Goal: Information Seeking & Learning: Learn about a topic

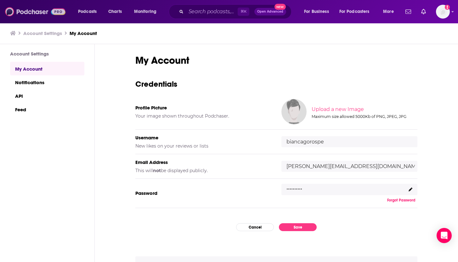
click at [27, 13] on img at bounding box center [35, 12] width 60 height 12
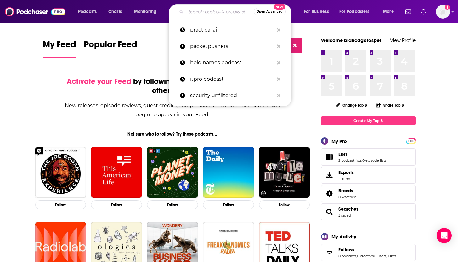
click at [207, 16] on input "Search podcasts, credits, & more..." at bounding box center [220, 12] width 68 height 10
type input "a"
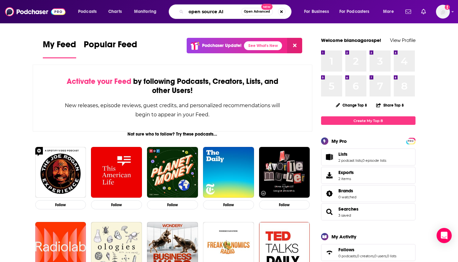
drag, startPoint x: 230, startPoint y: 13, endPoint x: 174, endPoint y: 12, distance: 55.7
click at [174, 12] on div "open source AI Open Advanced New" at bounding box center [230, 11] width 123 height 14
type input "developer AI"
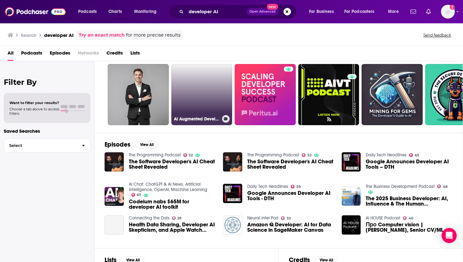
scroll to position [18, 0]
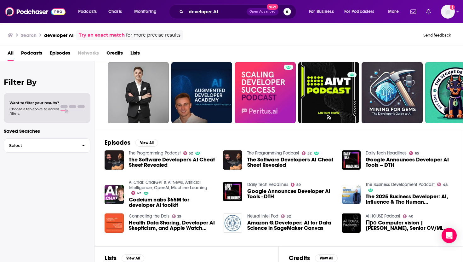
click at [38, 56] on span "Podcasts" at bounding box center [31, 54] width 21 height 13
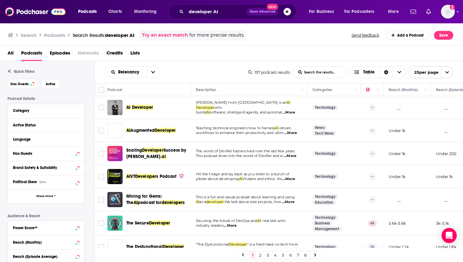
scroll to position [22, 0]
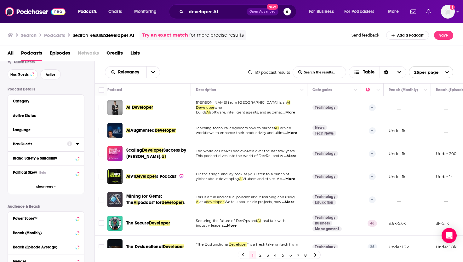
click at [36, 144] on div "Has Guests" at bounding box center [38, 144] width 50 height 4
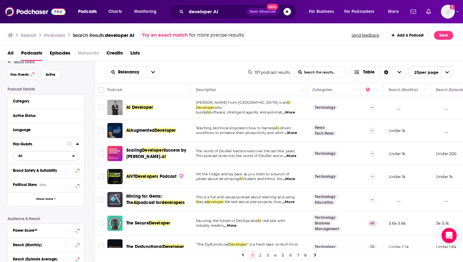
click at [54, 155] on span "All" at bounding box center [42, 155] width 59 height 8
click at [51, 179] on div "Has guests 49" at bounding box center [48, 176] width 70 height 10
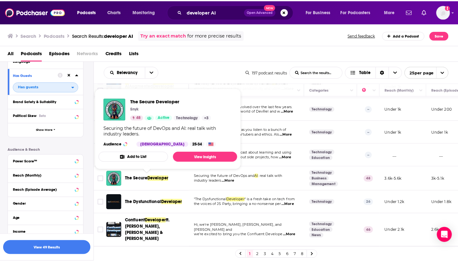
scroll to position [45, 0]
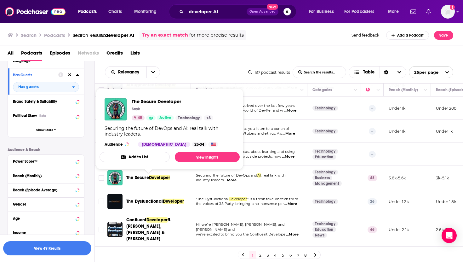
click at [150, 177] on span "Developer" at bounding box center [159, 177] width 21 height 5
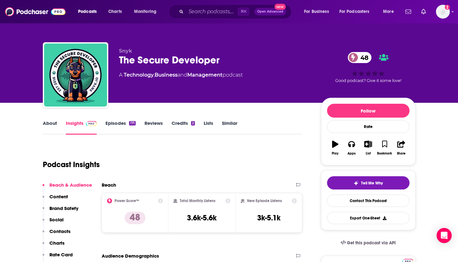
click at [127, 124] on link "Episodes 171" at bounding box center [120, 127] width 30 height 14
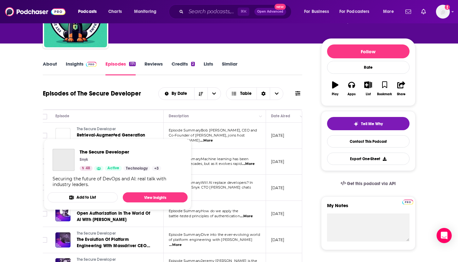
scroll to position [0, 5]
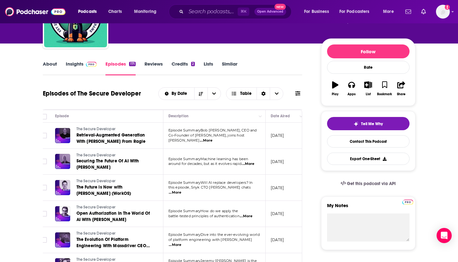
click at [197, 132] on span "Episode SummaryBob Remeika, CEO and" at bounding box center [212, 130] width 88 height 4
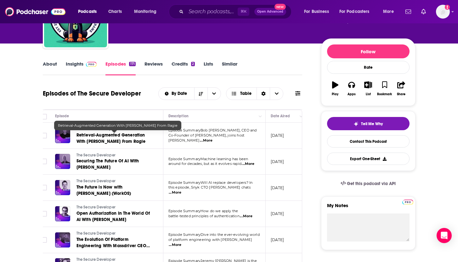
click at [107, 135] on span "Retrieval-Augmented Generation With Bob Remeika From Ragie" at bounding box center [110, 138] width 69 height 12
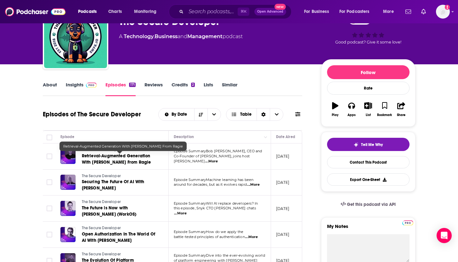
scroll to position [42, 0]
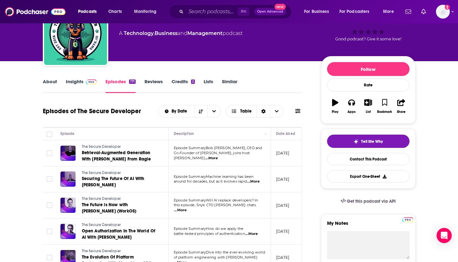
click at [256, 183] on span "...More" at bounding box center [253, 181] width 13 height 5
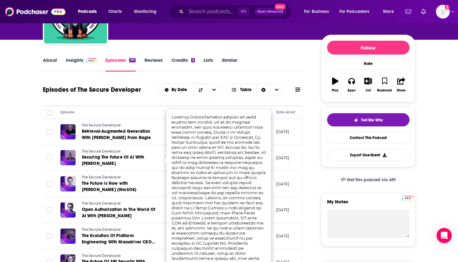
scroll to position [64, 0]
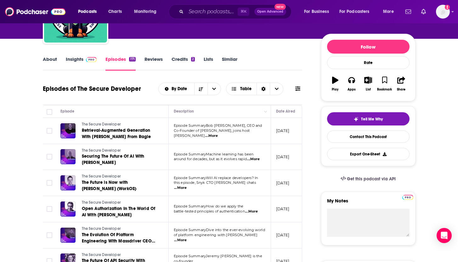
click at [256, 162] on td "Episode SummaryMachine learning has been around for decades, but as it evolves …" at bounding box center [220, 157] width 102 height 26
click at [260, 155] on p "Episode SummaryMachine learning has been" at bounding box center [220, 154] width 92 height 5
click at [259, 157] on span "...More" at bounding box center [253, 158] width 13 height 5
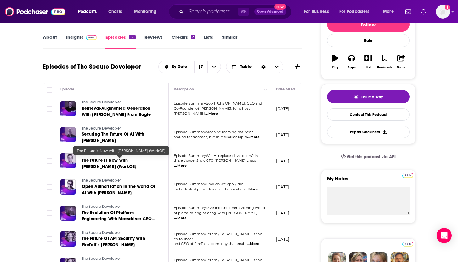
scroll to position [87, 0]
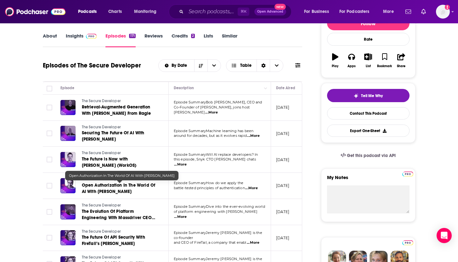
click at [106, 186] on span "Open Authorization In The World Of AI With Aaron Parecki" at bounding box center [119, 188] width 74 height 12
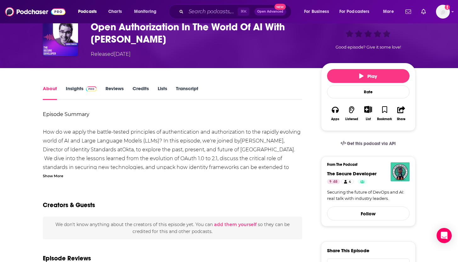
scroll to position [43, 0]
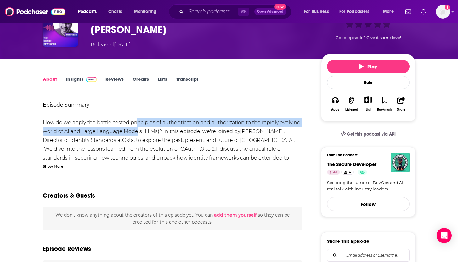
drag, startPoint x: 135, startPoint y: 124, endPoint x: 136, endPoint y: 129, distance: 5.2
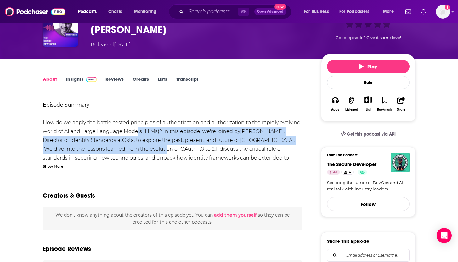
drag, startPoint x: 136, startPoint y: 129, endPoint x: 135, endPoint y: 145, distance: 16.4
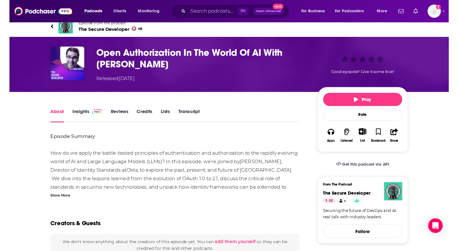
scroll to position [7, 0]
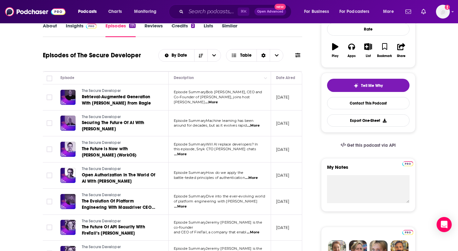
scroll to position [143, 0]
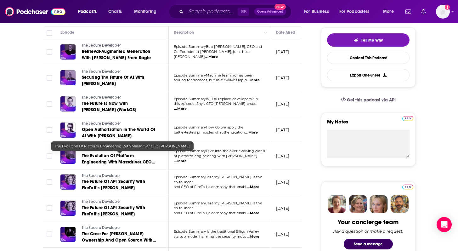
click at [125, 158] on span "The Evolution Of Platform Engineering With Massdriver CEO Cory O’Daniel" at bounding box center [118, 162] width 73 height 18
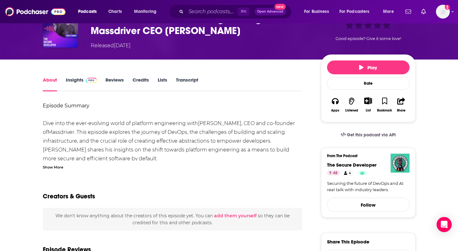
scroll to position [43, 0]
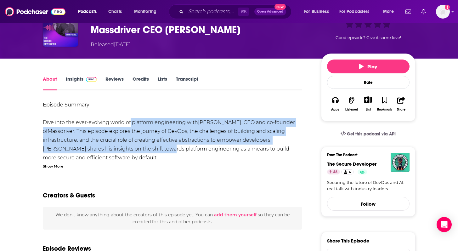
drag, startPoint x: 129, startPoint y: 124, endPoint x: 134, endPoint y: 144, distance: 20.8
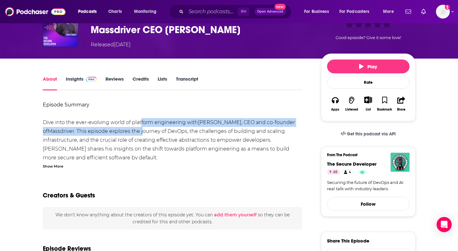
drag, startPoint x: 138, startPoint y: 127, endPoint x: 137, endPoint y: 135, distance: 9.0
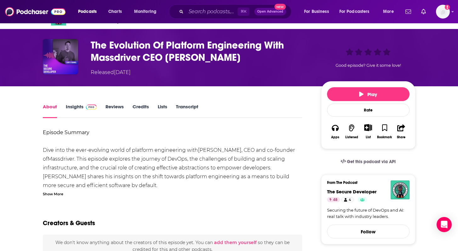
scroll to position [0, 0]
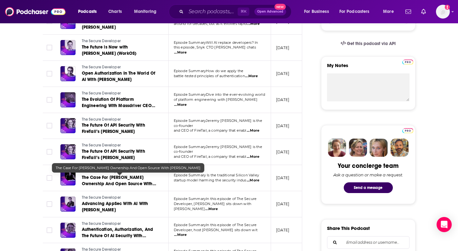
scroll to position [199, 0]
click at [124, 182] on span "The Case For Steward Ownership And Open Source With Melanie Rieback" at bounding box center [119, 183] width 74 height 18
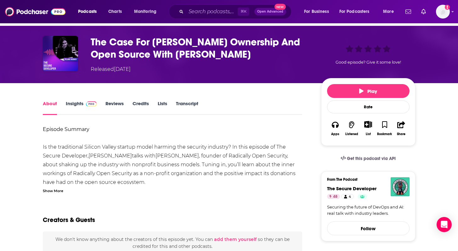
scroll to position [25, 0]
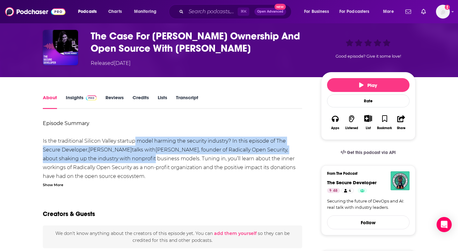
drag, startPoint x: 133, startPoint y: 141, endPoint x: 139, endPoint y: 162, distance: 21.1
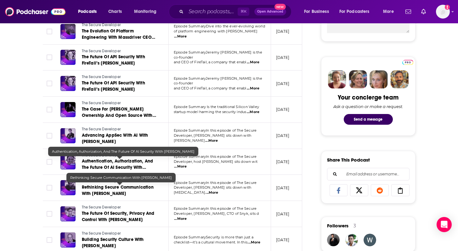
scroll to position [268, 0]
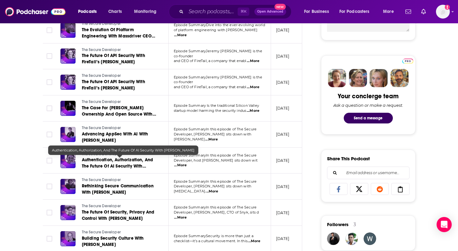
click at [121, 166] on span "Authentication, Authorization, And The Future Of AI Security With Alex Salazar" at bounding box center [117, 166] width 71 height 18
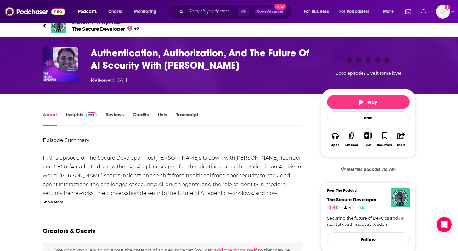
scroll to position [8, 0]
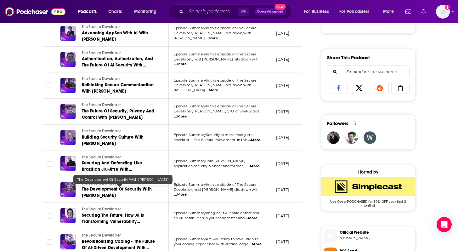
scroll to position [371, 0]
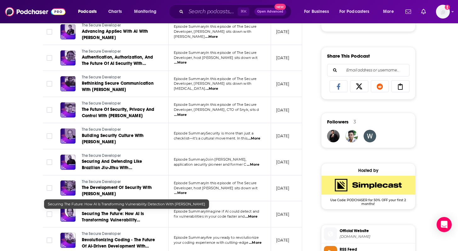
click at [109, 219] on span "Securing The Future: How AI Is Transforming Vulnerability Detection With Berkay…" at bounding box center [114, 220] width 65 height 18
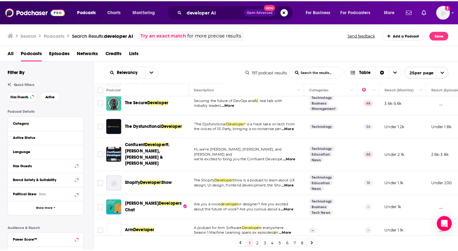
scroll to position [121, 0]
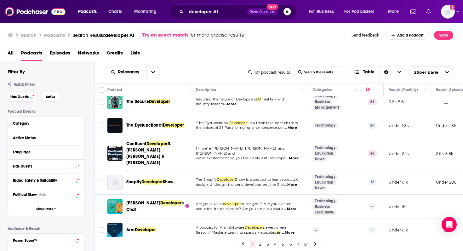
click at [294, 156] on span "...More" at bounding box center [292, 158] width 13 height 5
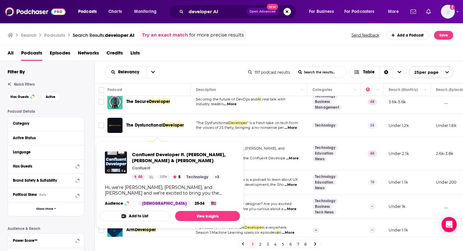
click at [158, 145] on span "Confluent Developer ft. Tim Berglund, Adi Polak & Viktor Gamov Confluent 46 Idl…" at bounding box center [170, 184] width 140 height 87
click at [201, 215] on link "View Insights" at bounding box center [207, 216] width 65 height 10
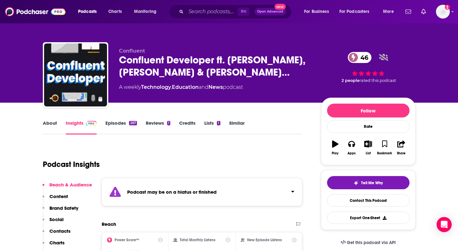
click at [126, 124] on link "Episodes 267" at bounding box center [120, 127] width 31 height 14
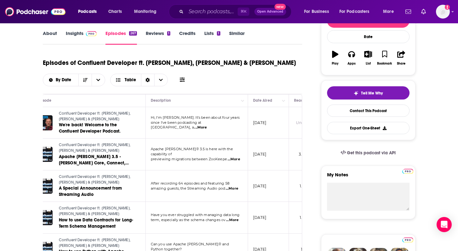
scroll to position [0, 7]
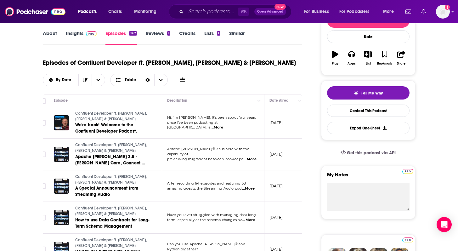
click at [223, 125] on span "...More" at bounding box center [217, 127] width 13 height 5
click at [223, 127] on span "...More" at bounding box center [217, 127] width 13 height 5
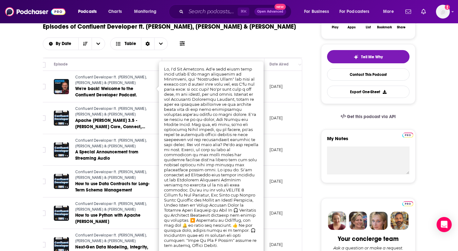
scroll to position [130, 0]
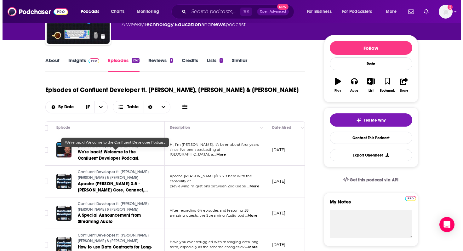
scroll to position [0, 0]
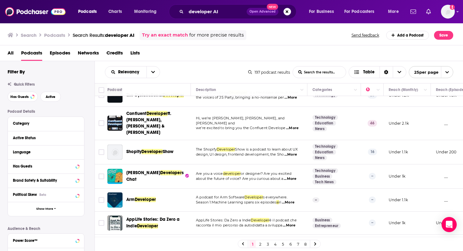
scroll to position [152, 0]
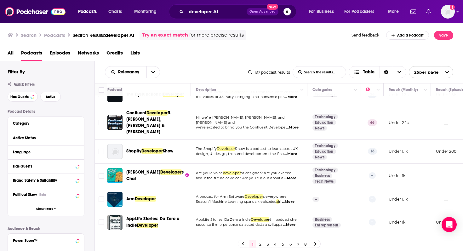
click at [290, 151] on span "...More" at bounding box center [290, 153] width 13 height 5
click at [245, 139] on td "The Shopify Developer Show is a podcast to learn about UX design, UI design, fr…" at bounding box center [249, 151] width 116 height 24
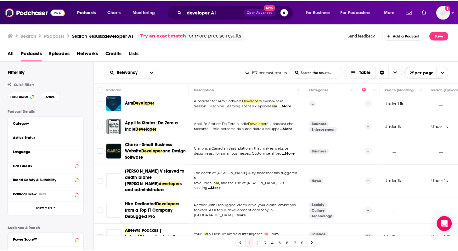
scroll to position [302, 0]
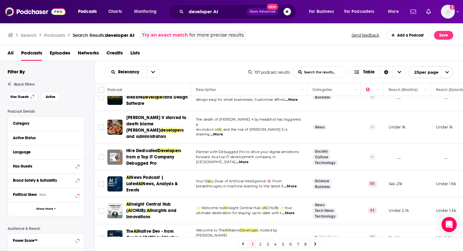
click at [290, 184] on span "...More" at bounding box center [290, 186] width 13 height 5
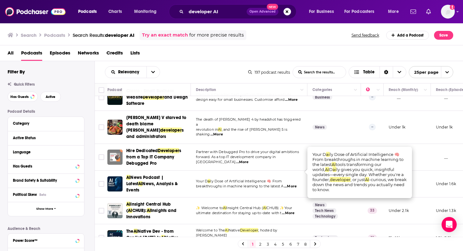
click at [248, 184] on p "breakthroughs in machine learning to the latest A ...More" at bounding box center [249, 186] width 106 height 5
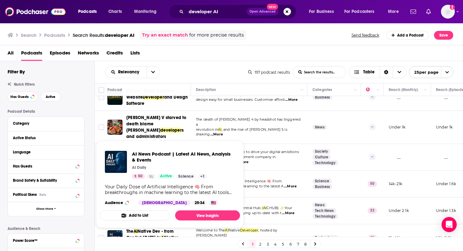
click at [144, 168] on p "AI Daily" at bounding box center [139, 167] width 14 height 5
click at [168, 155] on span "AI News Podcast | Latest AI News, Analysis & Events" at bounding box center [183, 157] width 103 height 12
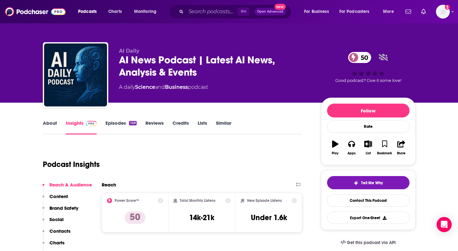
click at [122, 124] on link "Episodes 149" at bounding box center [120, 127] width 31 height 14
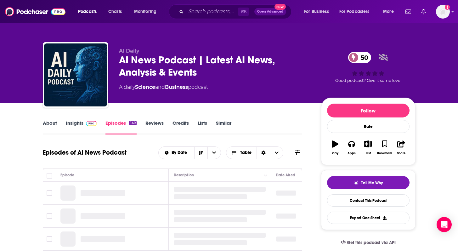
scroll to position [62, 0]
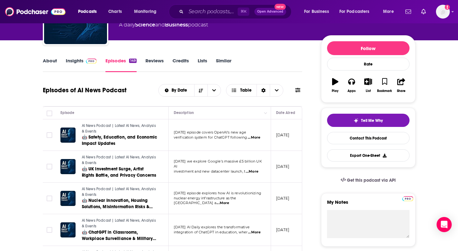
click at [260, 139] on span "...More" at bounding box center [254, 137] width 13 height 5
click at [253, 137] on span "...More" at bounding box center [254, 137] width 13 height 5
click at [257, 169] on span "...More" at bounding box center [252, 171] width 13 height 5
click at [229, 202] on span "...More" at bounding box center [223, 202] width 13 height 5
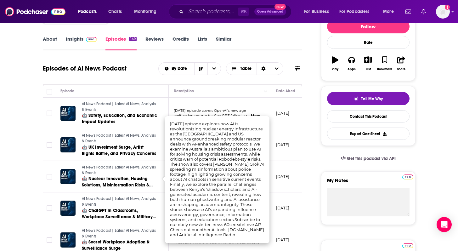
scroll to position [85, 0]
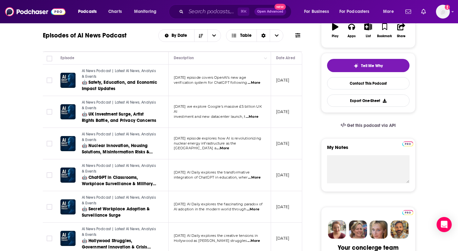
scroll to position [118, 0]
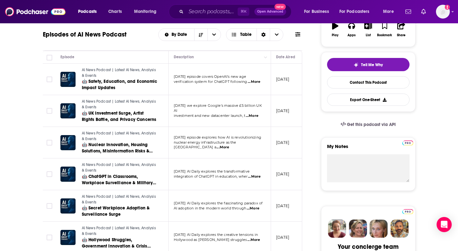
click at [257, 209] on span "...More" at bounding box center [253, 208] width 13 height 5
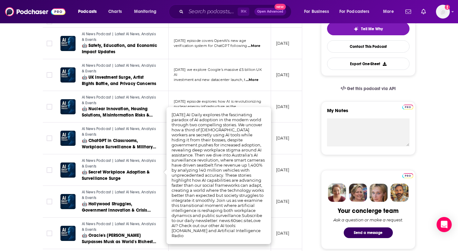
scroll to position [155, 0]
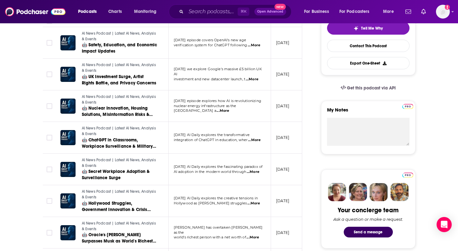
click at [290, 203] on p "September 12, 2025" at bounding box center [283, 200] width 14 height 5
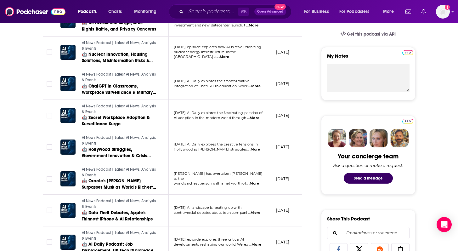
scroll to position [209, 0]
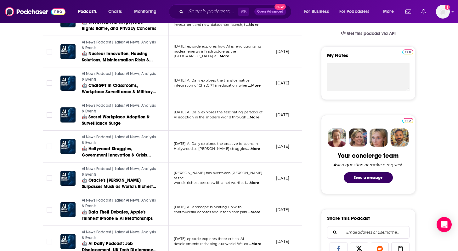
click at [259, 181] on span "...More" at bounding box center [252, 182] width 13 height 5
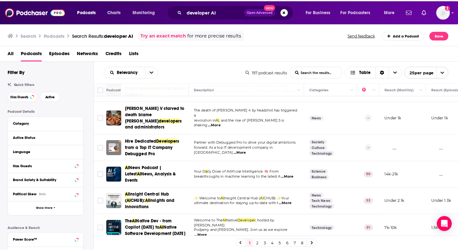
scroll to position [314, 0]
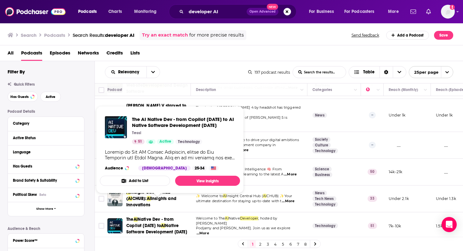
click at [159, 217] on span "Native Dev - from Copilot today to" at bounding box center [149, 223] width 47 height 12
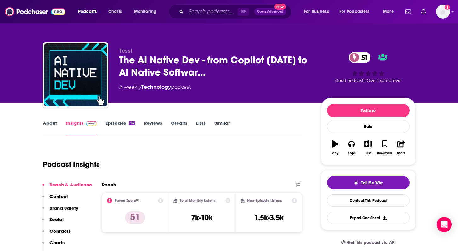
scroll to position [39, 0]
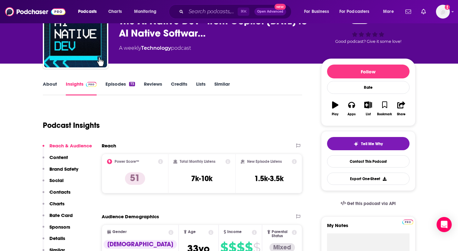
click at [114, 84] on link "Episodes 73" at bounding box center [119, 88] width 29 height 14
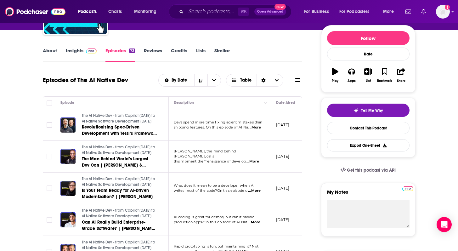
scroll to position [0, 4]
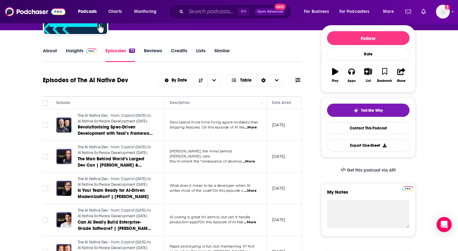
click at [256, 129] on span "...More" at bounding box center [250, 127] width 13 height 5
click at [256, 128] on span "...More" at bounding box center [250, 127] width 13 height 5
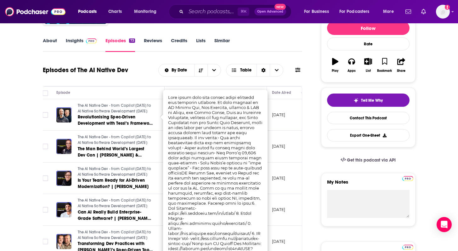
scroll to position [83, 0]
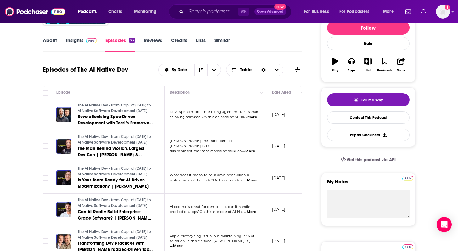
click at [250, 150] on span "...More" at bounding box center [248, 151] width 13 height 5
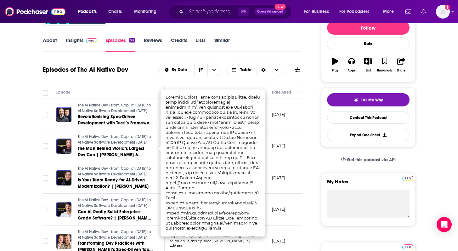
scroll to position [84, 0]
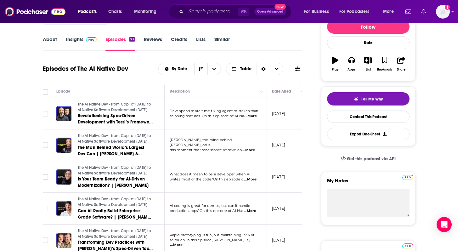
click at [256, 179] on span "...More" at bounding box center [250, 179] width 13 height 5
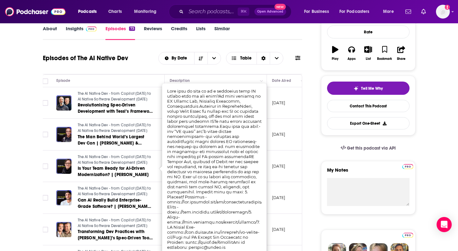
scroll to position [95, 0]
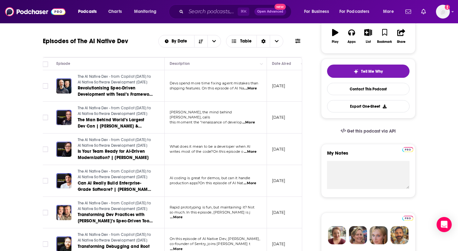
click at [253, 183] on span "...More" at bounding box center [250, 183] width 13 height 5
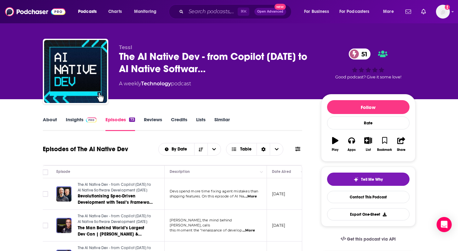
scroll to position [0, 0]
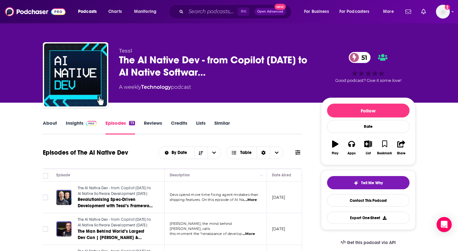
click at [71, 126] on link "Insights" at bounding box center [81, 127] width 31 height 14
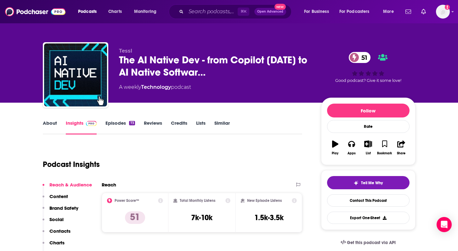
scroll to position [31, 0]
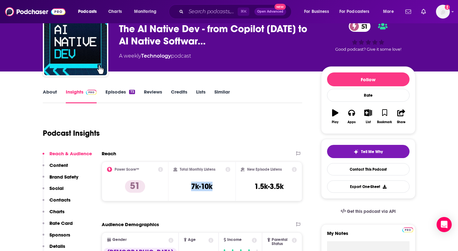
drag, startPoint x: 186, startPoint y: 187, endPoint x: 215, endPoint y: 186, distance: 29.0
click at [215, 186] on div "Total Monthly Listens 7k-10k" at bounding box center [201, 181] width 57 height 29
copy h3 "7k-10k"
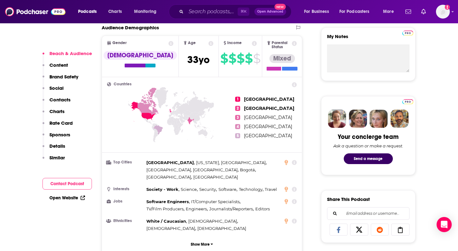
scroll to position [0, 0]
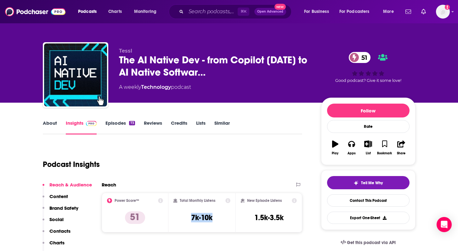
click at [122, 125] on link "Episodes 73" at bounding box center [119, 127] width 29 height 14
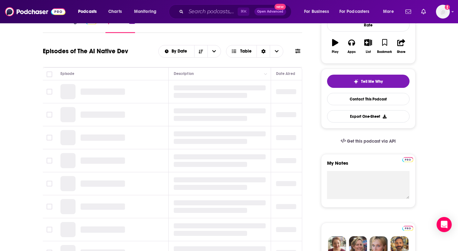
scroll to position [117, 0]
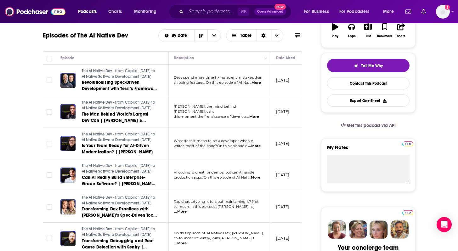
click at [256, 83] on span "...More" at bounding box center [254, 82] width 13 height 5
click at [256, 82] on span "...More" at bounding box center [254, 82] width 13 height 5
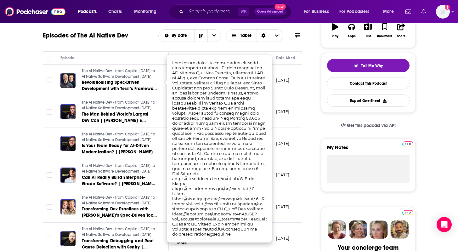
click at [275, 82] on td "September 16, 2025" at bounding box center [291, 81] width 41 height 32
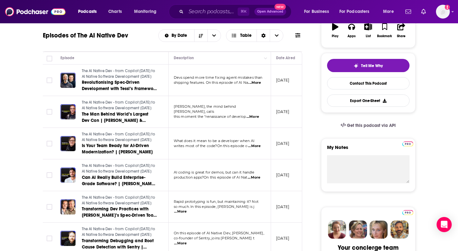
click at [244, 116] on p "this moment the “renaissance of develop ...More" at bounding box center [220, 116] width 92 height 5
click at [254, 114] on span "...More" at bounding box center [252, 116] width 13 height 5
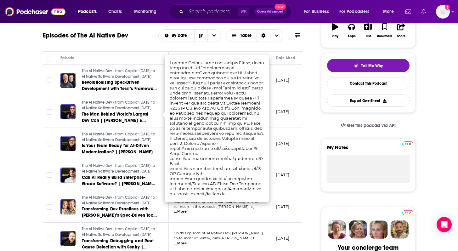
click at [271, 118] on td "September 9, 2025" at bounding box center [291, 112] width 41 height 32
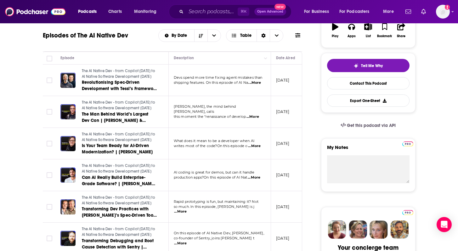
click at [254, 147] on span "...More" at bounding box center [254, 146] width 13 height 5
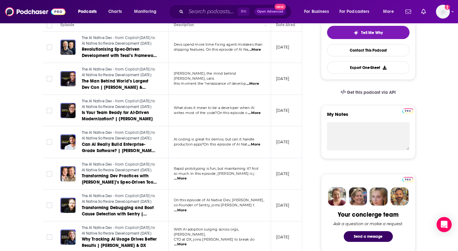
scroll to position [151, 0]
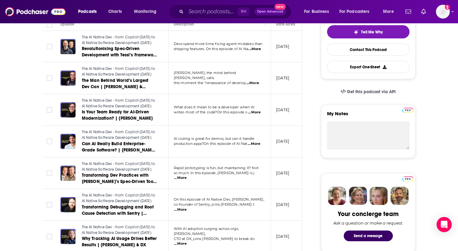
click at [260, 145] on span "...More" at bounding box center [254, 143] width 13 height 5
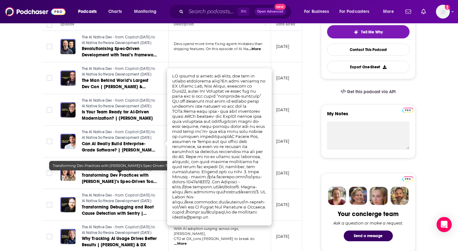
click at [87, 177] on span "Transforming Dev Practices with Kiro’s Spec-Driven Tools | Nikhil and Richard" at bounding box center [119, 184] width 75 height 24
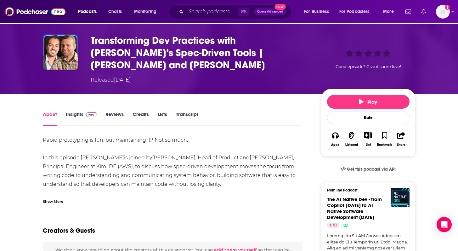
scroll to position [53, 0]
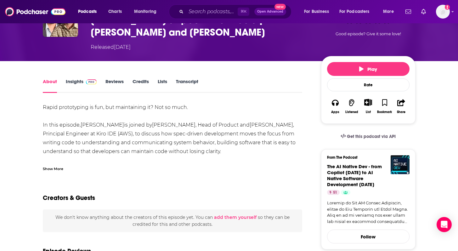
drag, startPoint x: 143, startPoint y: 112, endPoint x: 235, endPoint y: 110, distance: 92.2
click at [235, 110] on div "Rapid prototyping is fun, but maintaining it? Not so much. In this episode, Sim…" at bounding box center [173, 217] width 260 height 229
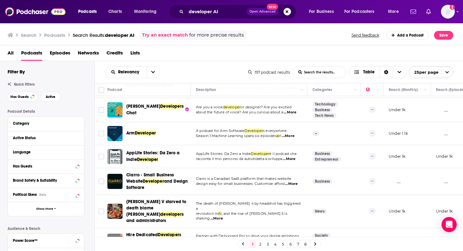
scroll to position [302, 0]
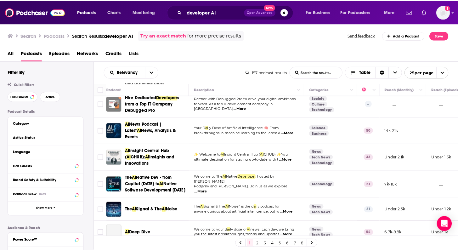
scroll to position [357, 0]
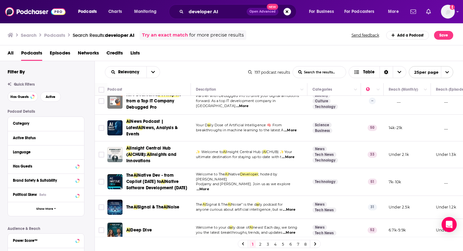
click at [291, 207] on span "...More" at bounding box center [289, 209] width 13 height 5
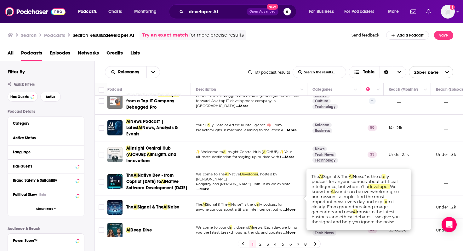
click at [155, 204] on span "Signal & The" at bounding box center [151, 206] width 26 height 5
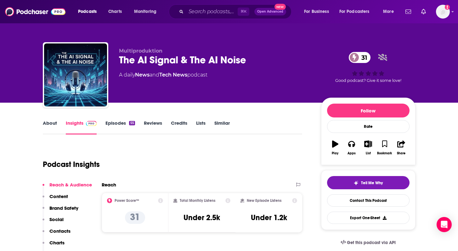
click at [111, 122] on link "Episodes 55" at bounding box center [119, 127] width 29 height 14
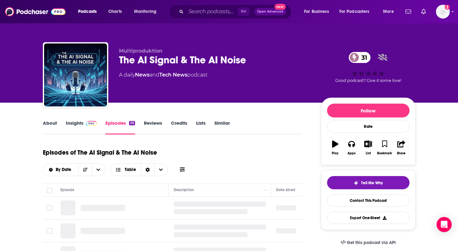
scroll to position [81, 0]
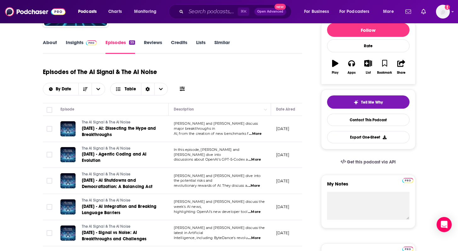
click at [257, 132] on span "...More" at bounding box center [255, 133] width 13 height 5
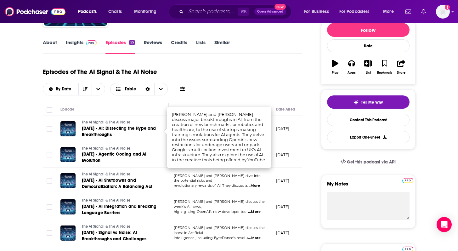
click at [255, 78] on div "Episodes of The AI Signal & The AI Noise By Date Table" at bounding box center [173, 79] width 260 height 31
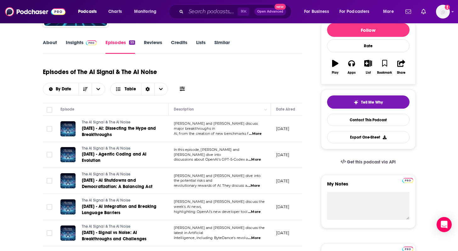
click at [261, 160] on span "...More" at bounding box center [254, 159] width 13 height 5
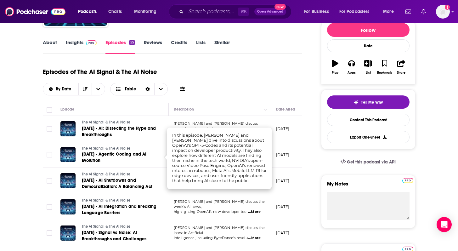
click at [242, 86] on div "Episodes of The AI Signal & The AI Noise By Date Table" at bounding box center [173, 79] width 260 height 31
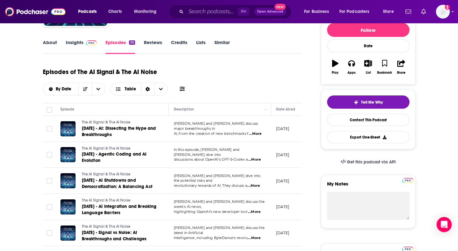
click at [258, 184] on span "...More" at bounding box center [253, 185] width 13 height 5
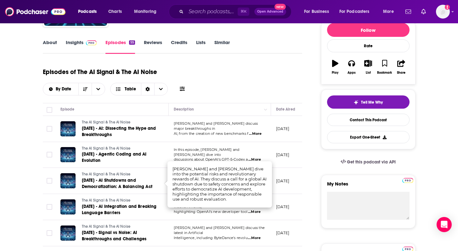
click at [264, 67] on div "Episodes of The AI Signal & The AI Noise By Date Table" at bounding box center [173, 79] width 260 height 31
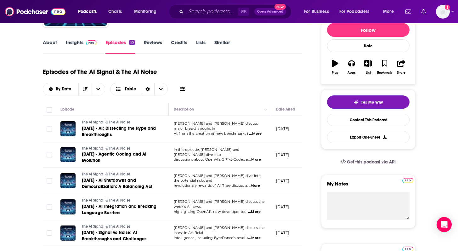
scroll to position [133, 0]
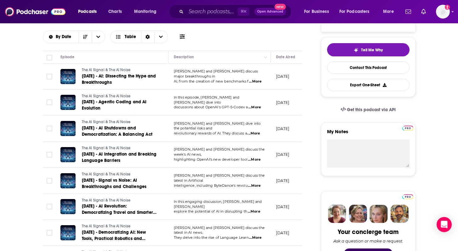
click at [260, 158] on span "...More" at bounding box center [254, 159] width 13 height 5
drag, startPoint x: 212, startPoint y: 136, endPoint x: 232, endPoint y: 136, distance: 19.8
click at [256, 158] on span "...More" at bounding box center [254, 159] width 13 height 5
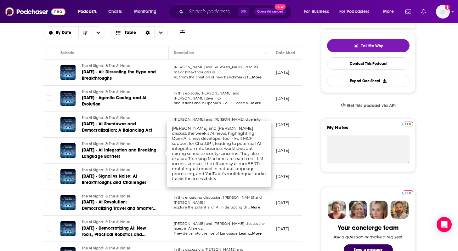
scroll to position [139, 0]
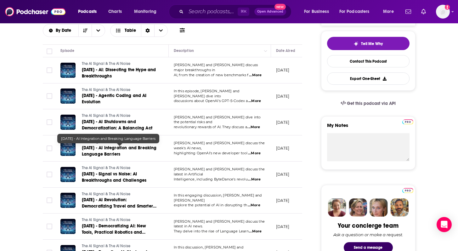
click at [97, 153] on span "September 12 2025 - AI Integration and Breaking Language Barriers" at bounding box center [119, 151] width 75 height 12
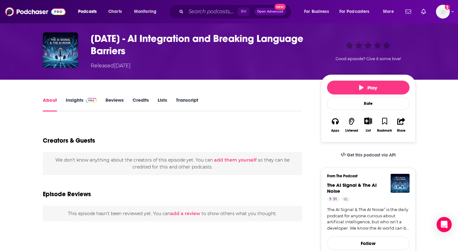
scroll to position [24, 0]
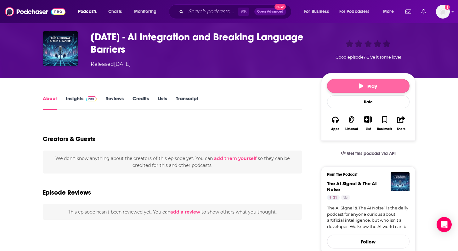
click at [335, 87] on button "Play" at bounding box center [368, 86] width 82 height 14
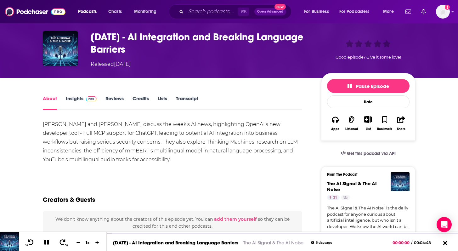
scroll to position [40, 0]
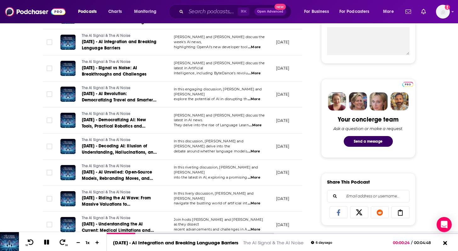
scroll to position [246, 0]
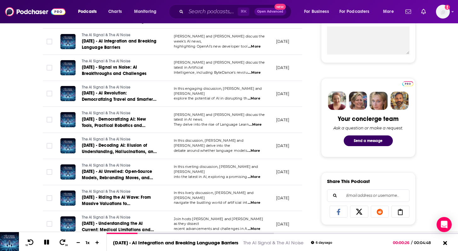
click at [258, 149] on span "...More" at bounding box center [253, 150] width 13 height 5
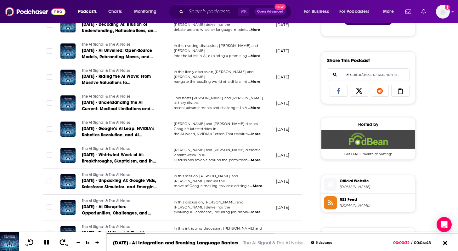
scroll to position [368, 0]
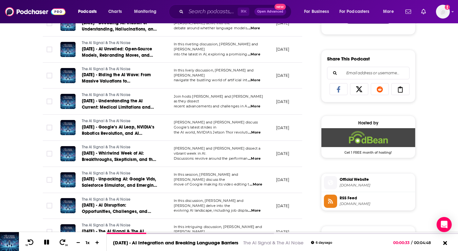
click at [257, 183] on span "...More" at bounding box center [256, 184] width 13 height 5
click at [14, 160] on div "About Insights Episodes 55 Reviews Credits Lists Similar Episodes of The AI Sig…" at bounding box center [229, 155] width 458 height 842
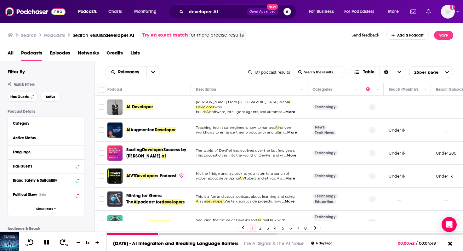
click at [44, 242] on icon at bounding box center [46, 241] width 5 height 5
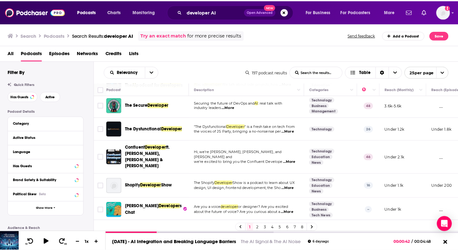
scroll to position [118, 0]
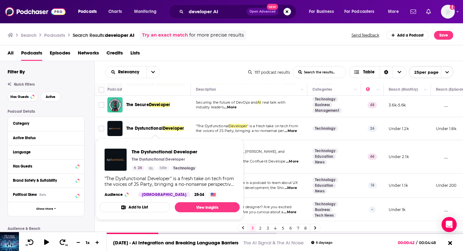
click at [165, 128] on span "Developer" at bounding box center [173, 128] width 21 height 5
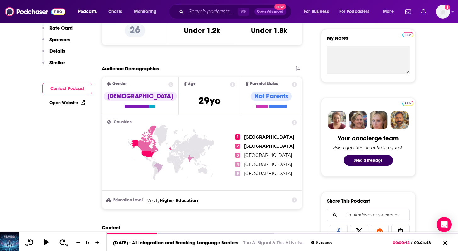
scroll to position [46, 0]
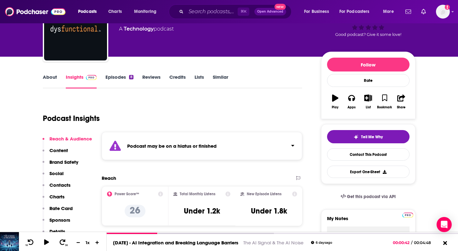
click at [118, 83] on link "Episodes 8" at bounding box center [119, 81] width 28 height 14
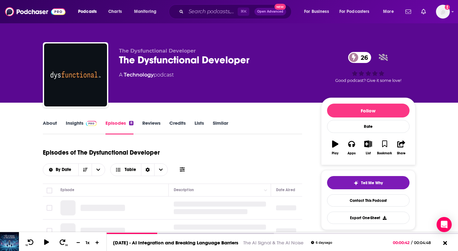
scroll to position [70, 0]
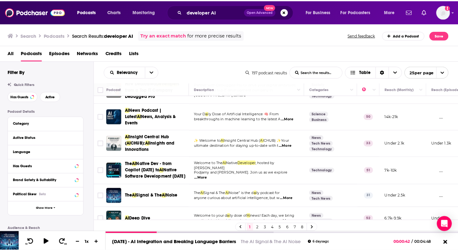
scroll to position [369, 0]
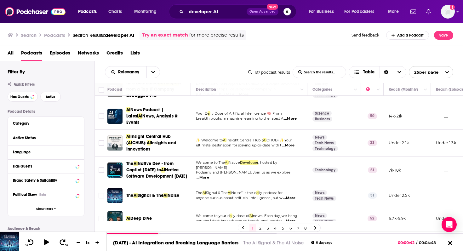
click at [294, 143] on span "...More" at bounding box center [288, 145] width 13 height 5
click at [236, 138] on span "Insight Central Hub (" at bounding box center [244, 140] width 37 height 4
click at [142, 134] on span "Insight Central Hub (" at bounding box center [148, 140] width 45 height 12
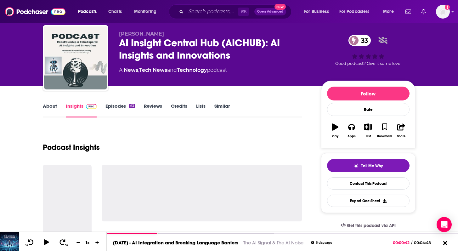
scroll to position [20, 0]
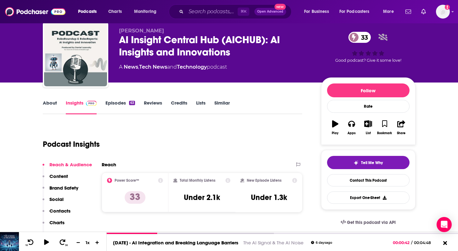
click at [117, 102] on link "Episodes 63" at bounding box center [119, 107] width 29 height 14
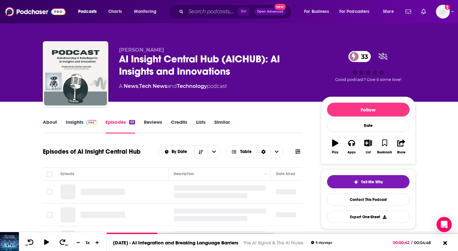
scroll to position [84, 0]
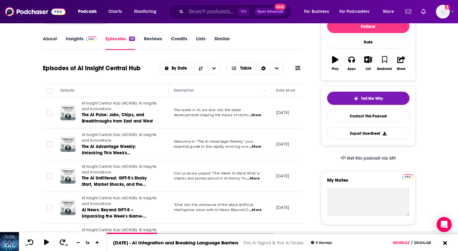
click at [258, 115] on span "...More" at bounding box center [255, 115] width 13 height 5
drag, startPoint x: 222, startPoint y: 111, endPoint x: 221, endPoint y: 117, distance: 5.5
click at [254, 114] on span "...More" at bounding box center [255, 115] width 13 height 5
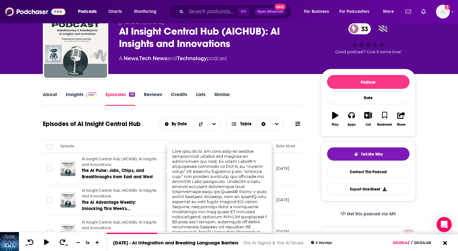
scroll to position [0, 0]
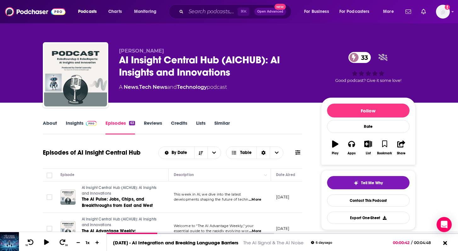
scroll to position [81, 0]
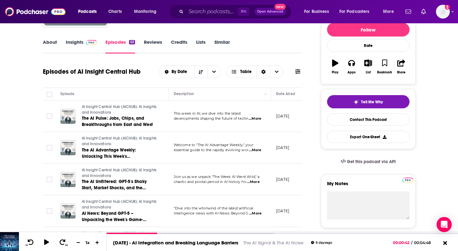
click at [256, 151] on span "...More" at bounding box center [255, 150] width 13 height 5
click at [253, 182] on span "...More" at bounding box center [253, 181] width 13 height 5
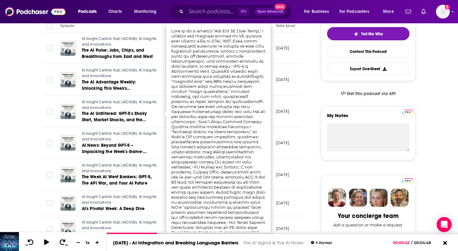
scroll to position [161, 0]
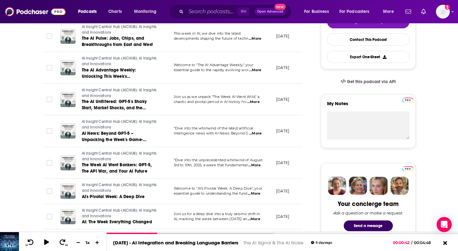
click at [253, 193] on span "...More" at bounding box center [254, 193] width 13 height 5
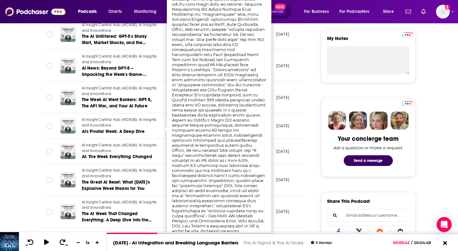
scroll to position [291, 0]
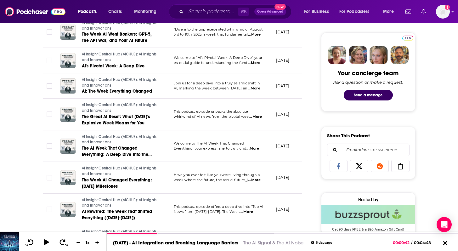
click at [3, 164] on div "About Insights Episodes 63 Reviews Credits Lists Similar Episodes of AI Insight…" at bounding box center [229, 255] width 458 height 888
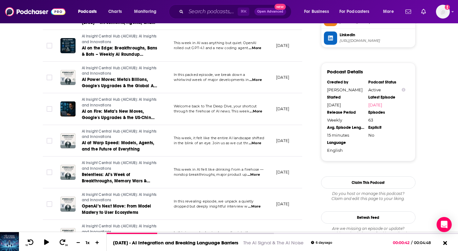
scroll to position [551, 0]
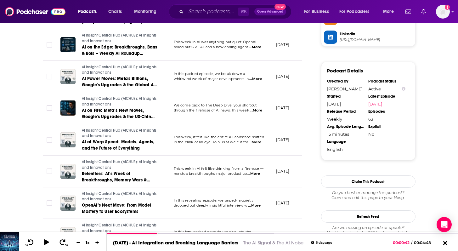
click at [259, 142] on span "...More" at bounding box center [255, 142] width 13 height 5
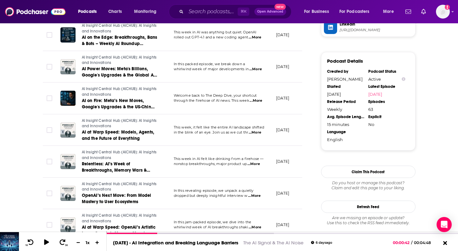
scroll to position [561, 0]
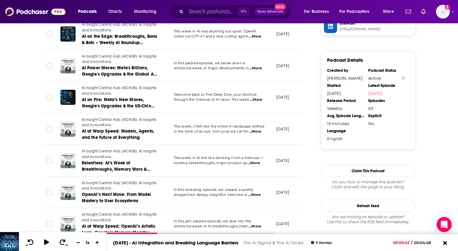
click at [252, 194] on span "...More" at bounding box center [254, 194] width 13 height 5
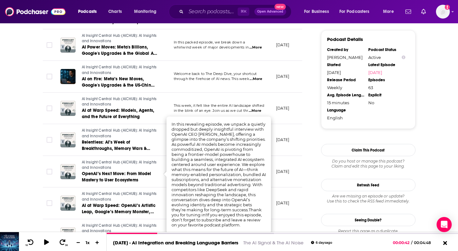
scroll to position [583, 0]
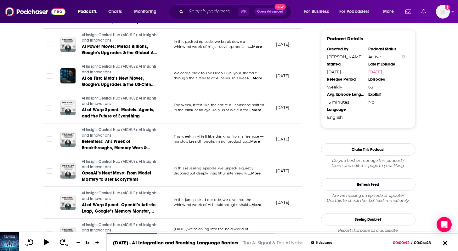
click at [259, 172] on span "...More" at bounding box center [254, 173] width 13 height 5
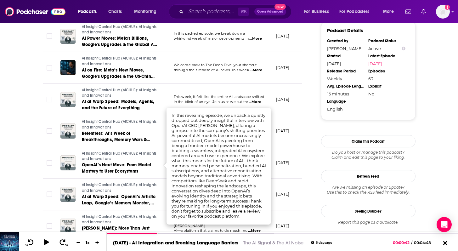
scroll to position [594, 0]
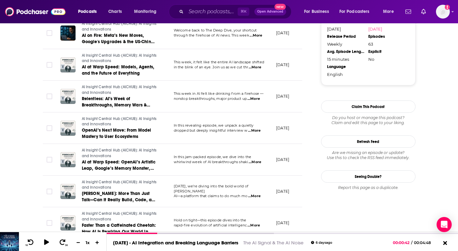
scroll to position [626, 0]
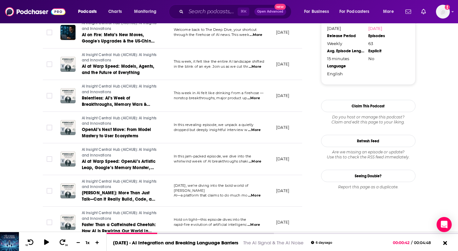
click at [258, 193] on span "...More" at bounding box center [254, 195] width 13 height 5
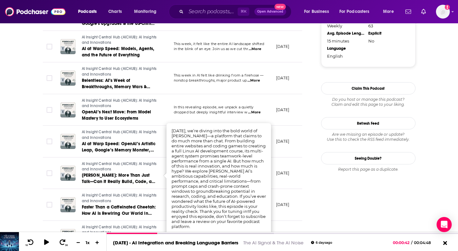
scroll to position [644, 0]
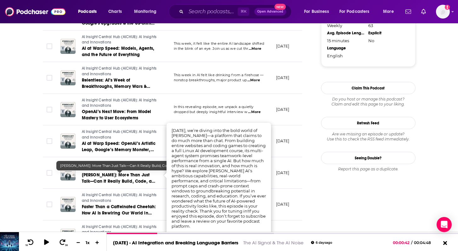
click at [131, 175] on span "Manus AI: More Than Just Talk—Can It Really Build, Code, and Teach?" at bounding box center [120, 181] width 76 height 18
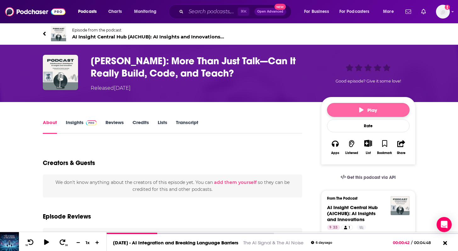
click at [352, 104] on button "Play" at bounding box center [368, 110] width 82 height 14
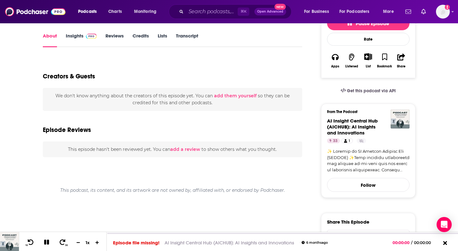
scroll to position [88, 0]
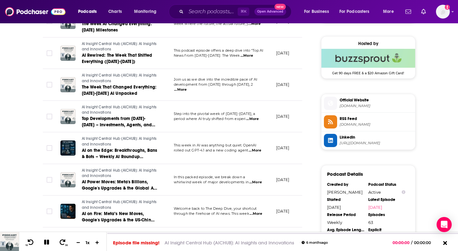
scroll to position [448, 0]
click at [64, 242] on icon at bounding box center [63, 242] width 8 height 6
click at [134, 234] on div "00:00:00" at bounding box center [282, 234] width 351 height 3
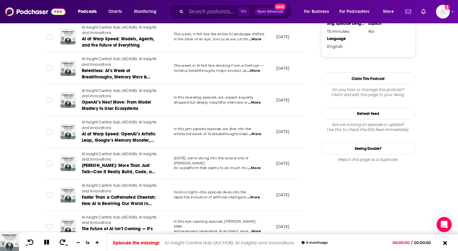
scroll to position [654, 0]
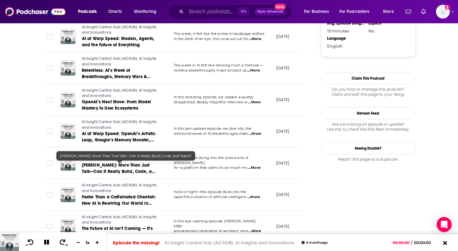
click at [104, 171] on span "Manus AI: More Than Just Talk—Can It Really Build, Code, and Teach?" at bounding box center [120, 171] width 76 height 18
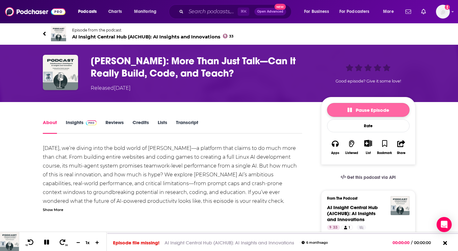
click at [345, 114] on button "Pause Episode" at bounding box center [368, 110] width 82 height 14
click at [346, 114] on button "Play" at bounding box center [368, 110] width 82 height 14
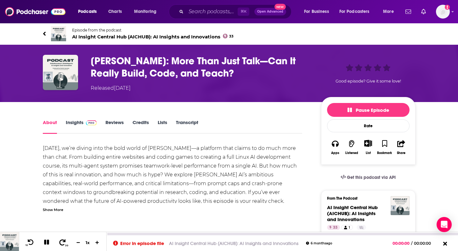
click at [65, 241] on icon at bounding box center [63, 242] width 8 height 6
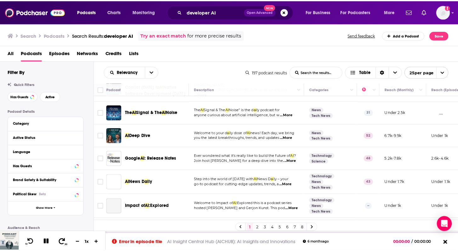
scroll to position [453, 0]
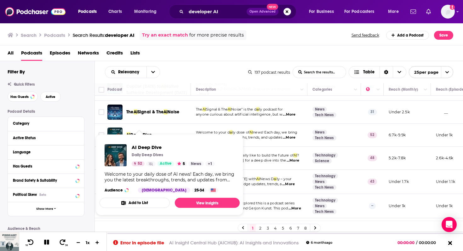
click at [138, 132] on span "Deep Dive" at bounding box center [140, 134] width 21 height 5
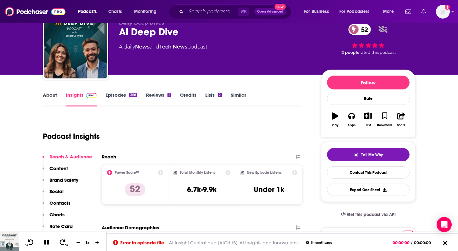
scroll to position [72, 0]
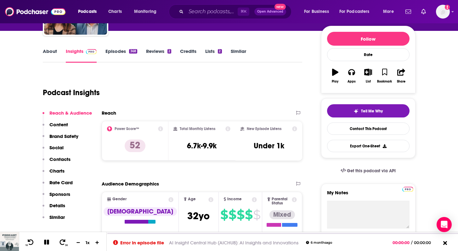
click at [121, 49] on link "Episodes 368" at bounding box center [120, 55] width 31 height 14
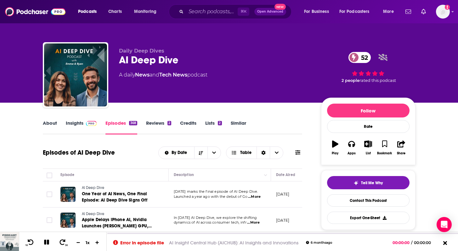
click at [259, 196] on span "...More" at bounding box center [254, 196] width 13 height 5
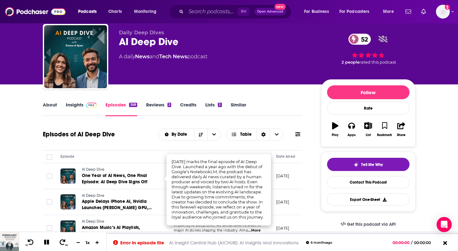
scroll to position [19, 0]
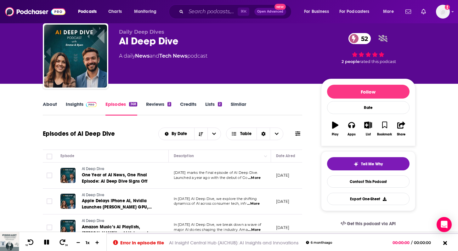
click at [259, 176] on span "...More" at bounding box center [254, 177] width 13 height 5
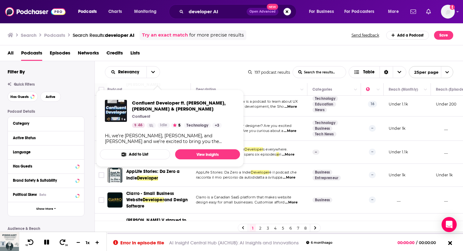
scroll to position [201, 0]
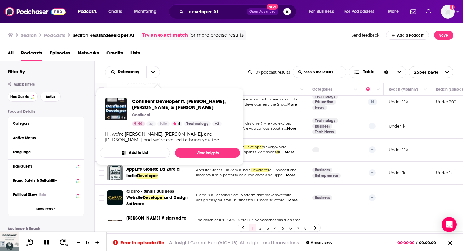
click at [198, 76] on div "Relevancy List Search Input Search the results... Table" at bounding box center [176, 72] width 143 height 12
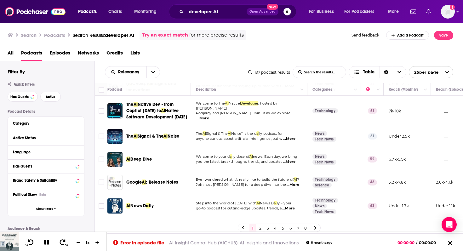
scroll to position [429, 0]
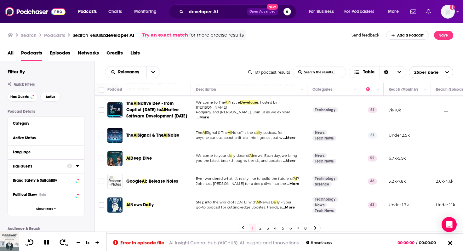
click at [65, 165] on button "Has Guests" at bounding box center [40, 166] width 54 height 8
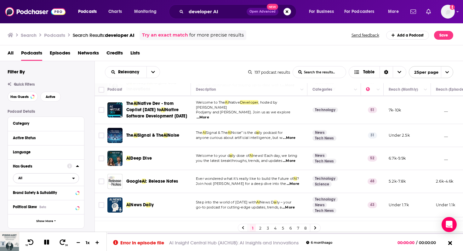
click at [65, 179] on span "All" at bounding box center [42, 178] width 59 height 8
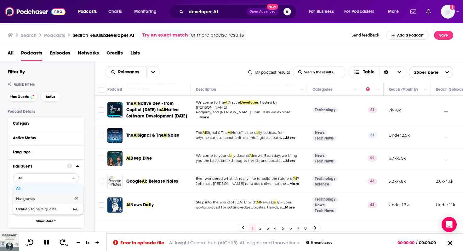
click at [53, 199] on span "49" at bounding box center [65, 198] width 25 height 3
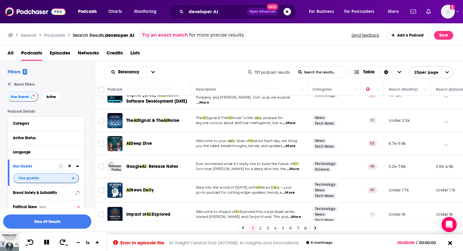
scroll to position [446, 0]
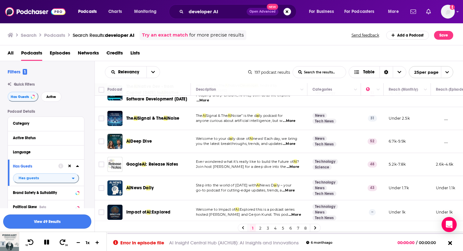
click at [71, 219] on button "View 49 Results" at bounding box center [47, 221] width 88 height 14
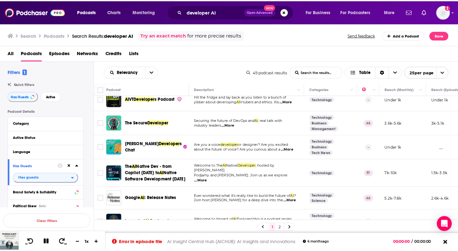
scroll to position [39, 0]
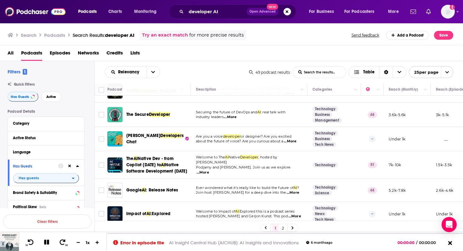
click at [233, 117] on span "...More" at bounding box center [230, 117] width 13 height 5
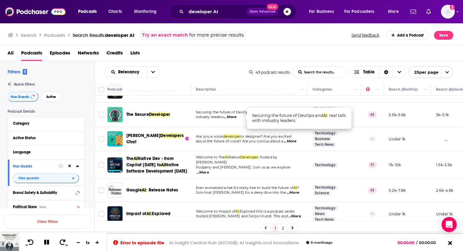
click at [215, 112] on span "Securing the future of DevOps and" at bounding box center [226, 112] width 61 height 4
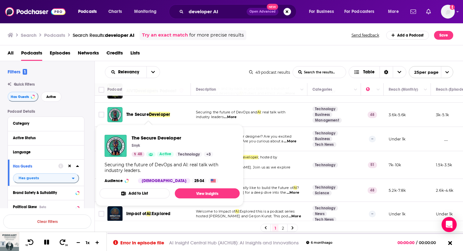
click at [160, 114] on span "Developer" at bounding box center [159, 114] width 21 height 5
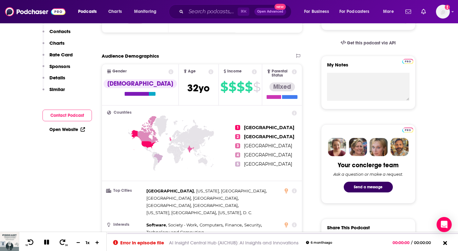
scroll to position [81, 0]
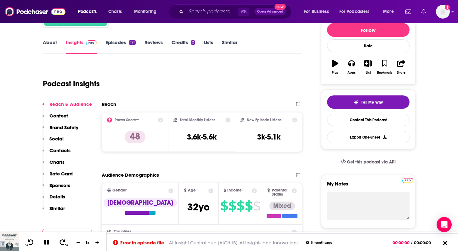
click at [120, 48] on link "Episodes 171" at bounding box center [120, 46] width 30 height 14
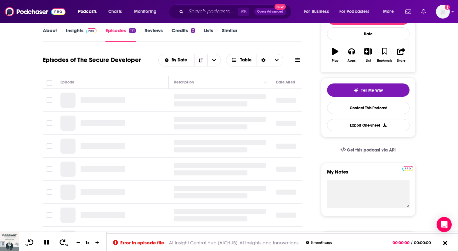
scroll to position [93, 0]
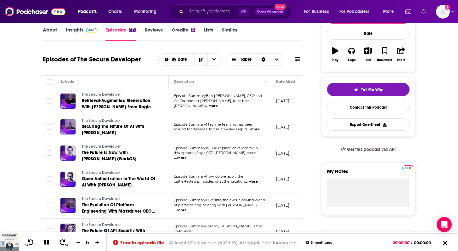
click at [218, 104] on span "...More" at bounding box center [211, 106] width 13 height 5
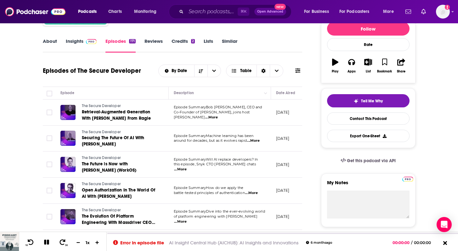
scroll to position [0, 0]
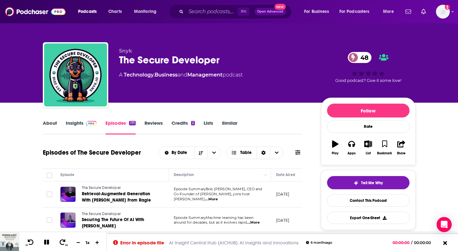
click at [78, 127] on link "Insights" at bounding box center [81, 127] width 31 height 14
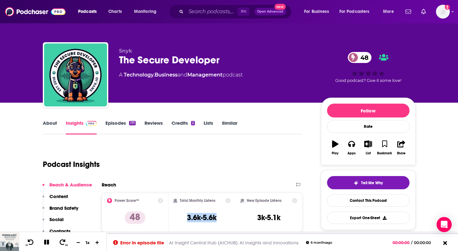
drag, startPoint x: 184, startPoint y: 217, endPoint x: 218, endPoint y: 217, distance: 34.3
click at [218, 217] on div "Total Monthly Listens 3.6k-5.6k" at bounding box center [201, 212] width 57 height 29
copy h3 "3.6k-5.6k"
click at [119, 123] on link "Episodes 171" at bounding box center [120, 127] width 30 height 14
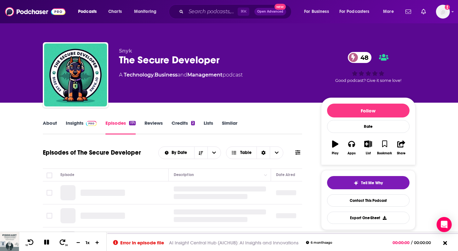
scroll to position [44, 0]
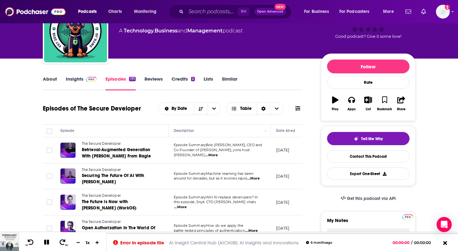
click at [256, 179] on span "...More" at bounding box center [253, 178] width 13 height 5
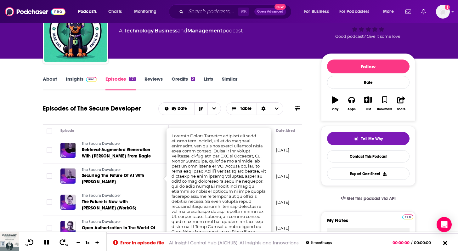
click at [140, 190] on td "The Secure Developer The Future is Now with Michael Grinich (WorkOS)" at bounding box center [111, 202] width 113 height 26
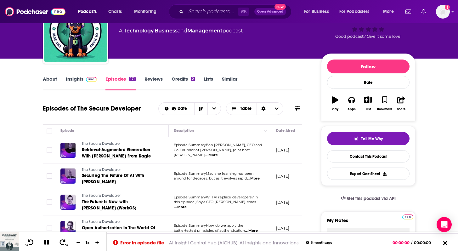
click at [187, 205] on span "...More" at bounding box center [180, 207] width 13 height 5
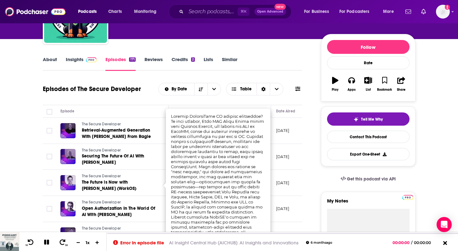
scroll to position [64, 0]
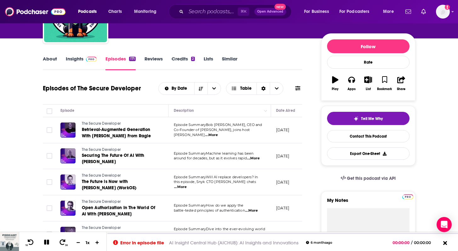
drag, startPoint x: 204, startPoint y: 163, endPoint x: 205, endPoint y: 168, distance: 5.4
click at [203, 184] on span "this episode, Snyk CTO Danny Allan chats" at bounding box center [215, 181] width 82 height 4
click at [187, 184] on span "...More" at bounding box center [180, 186] width 13 height 5
click at [131, 104] on div "Episodes of The Secure Developer By Date Table" at bounding box center [173, 92] width 260 height 24
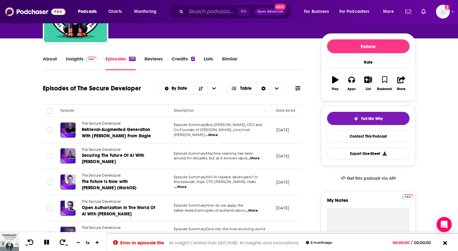
click at [218, 134] on span "...More" at bounding box center [211, 134] width 13 height 5
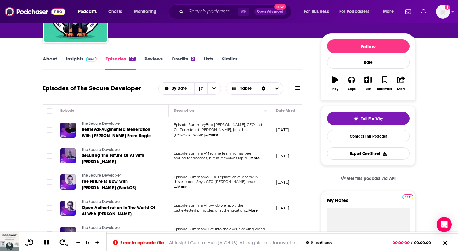
click at [260, 158] on span "...More" at bounding box center [253, 158] width 13 height 5
click at [290, 157] on p "September 2, 2025" at bounding box center [283, 155] width 14 height 5
click at [187, 186] on span "...More" at bounding box center [180, 186] width 13 height 5
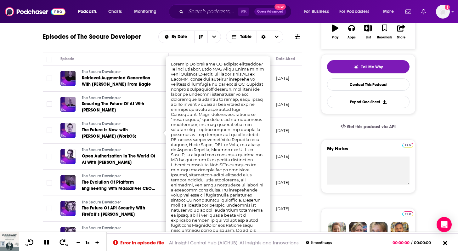
scroll to position [123, 0]
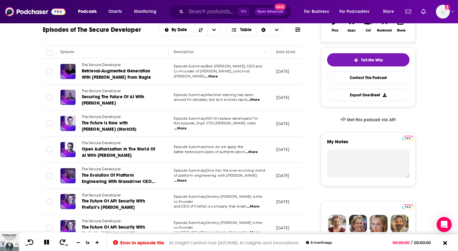
click at [258, 205] on span "...More" at bounding box center [253, 206] width 13 height 5
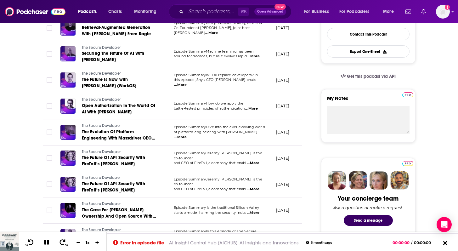
scroll to position [183, 0]
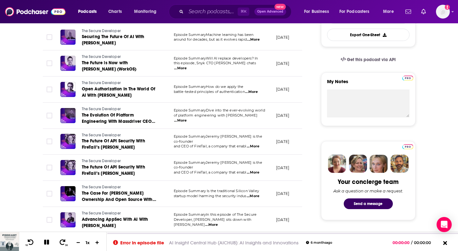
click at [258, 197] on span "...More" at bounding box center [253, 196] width 13 height 5
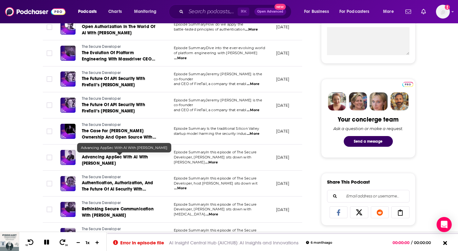
scroll to position [246, 0]
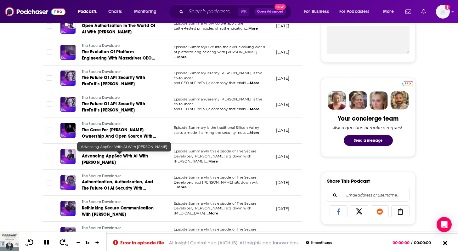
click at [111, 162] on link "Advancing AppSec With AI With Akira Brand" at bounding box center [120, 159] width 76 height 13
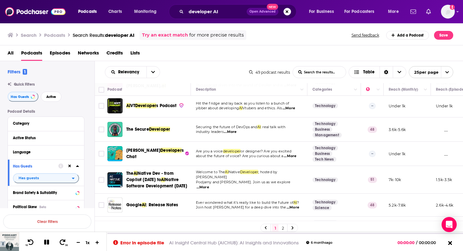
scroll to position [25, 0]
click at [209, 185] on span "...More" at bounding box center [202, 186] width 13 height 5
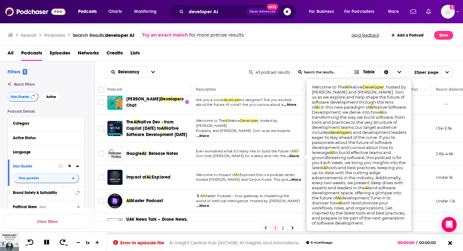
scroll to position [79, 0]
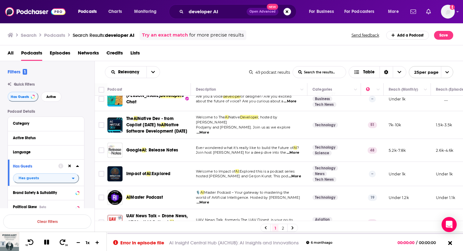
click at [191, 148] on td "Ever wondered what it's really like to build the future of AI ? Join host Logan…" at bounding box center [249, 150] width 116 height 23
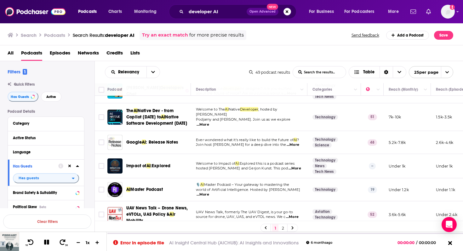
scroll to position [90, 0]
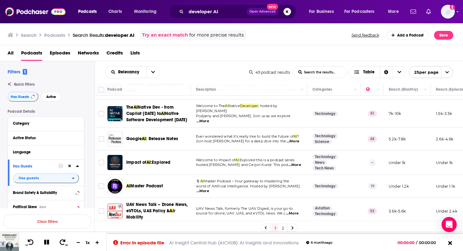
click at [294, 144] on span "...More" at bounding box center [292, 141] width 13 height 5
click at [286, 137] on td "Ever wondered what it's really like to build the future of AI ? Join host Logan…" at bounding box center [249, 138] width 116 height 23
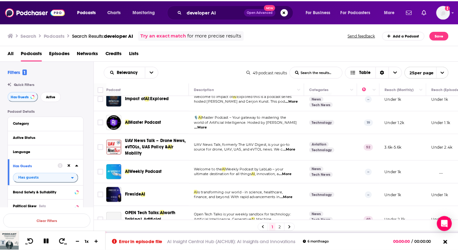
scroll to position [155, 0]
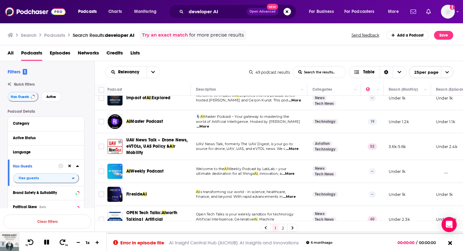
click at [209, 129] on span "...More" at bounding box center [202, 126] width 13 height 5
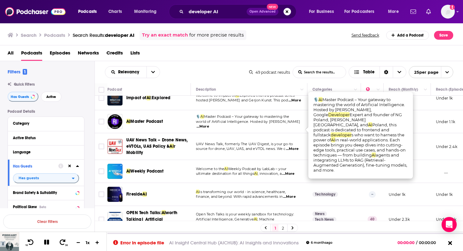
click at [184, 125] on div "AI Master Podcast" at bounding box center [158, 121] width 65 height 6
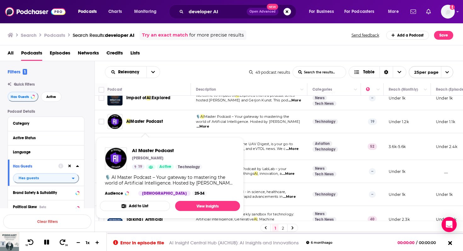
click at [147, 124] on span "Master Podcast" at bounding box center [146, 121] width 32 height 5
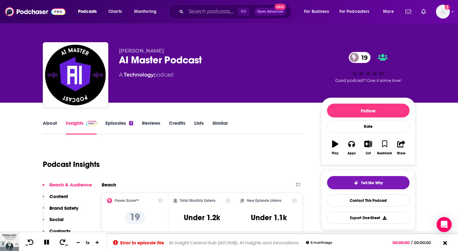
click at [116, 122] on link "Episodes 5" at bounding box center [118, 127] width 27 height 14
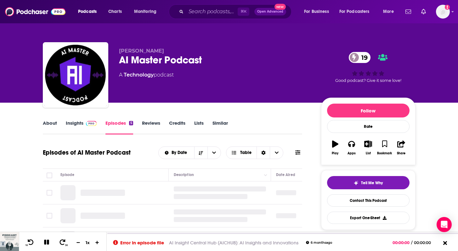
scroll to position [4, 0]
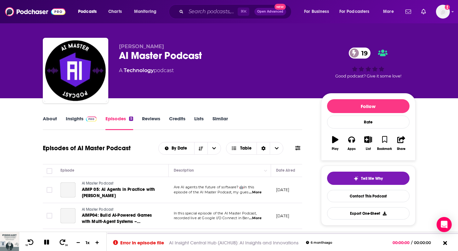
click at [77, 119] on link "Insights" at bounding box center [81, 122] width 31 height 14
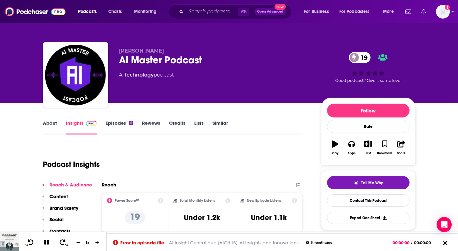
click at [116, 123] on link "Episodes 5" at bounding box center [118, 127] width 27 height 14
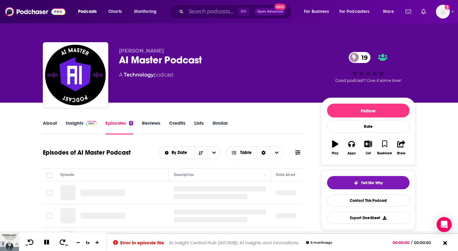
scroll to position [62, 0]
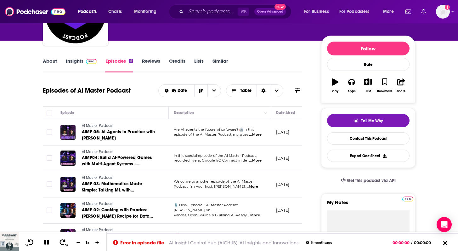
click at [256, 135] on span "...More" at bounding box center [255, 134] width 13 height 5
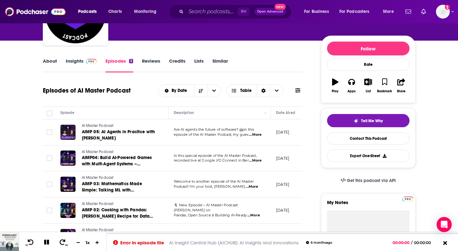
click at [180, 135] on span "episode of the AI Master Podcast, my gues" at bounding box center [211, 134] width 75 height 4
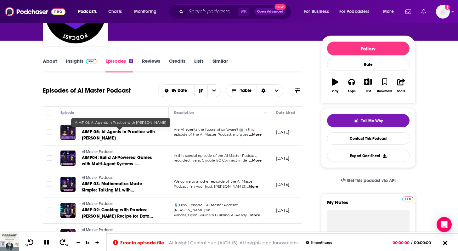
click at [131, 134] on span "AIMP 05: AI Agents in Practice with Marcin Dziedzic" at bounding box center [118, 135] width 73 height 12
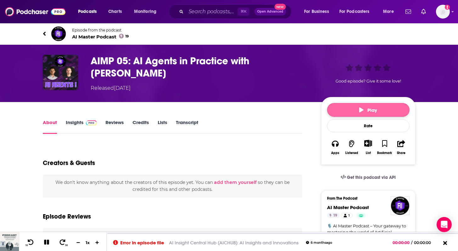
click at [377, 106] on button "Play" at bounding box center [368, 110] width 82 height 14
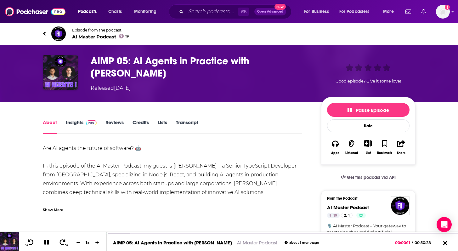
click at [78, 122] on link "Insights" at bounding box center [81, 126] width 31 height 14
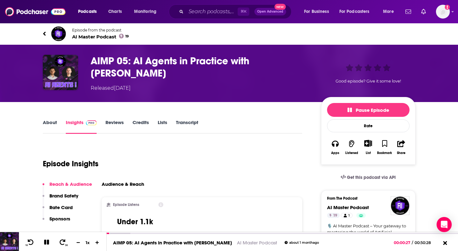
click at [51, 125] on link "About" at bounding box center [50, 126] width 14 height 14
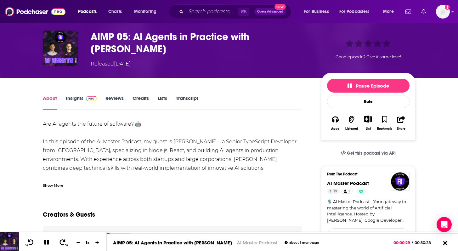
scroll to position [25, 0]
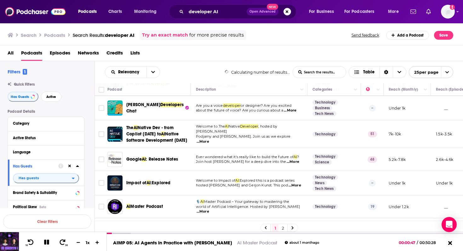
scroll to position [169, 0]
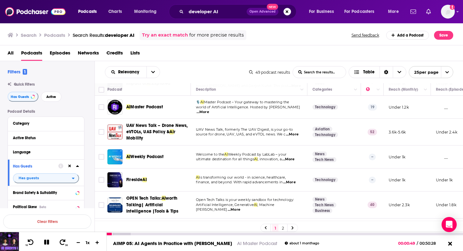
click at [46, 243] on icon at bounding box center [46, 242] width 7 height 6
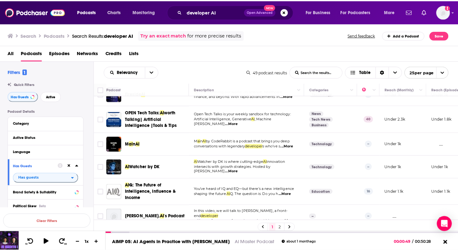
scroll to position [249, 0]
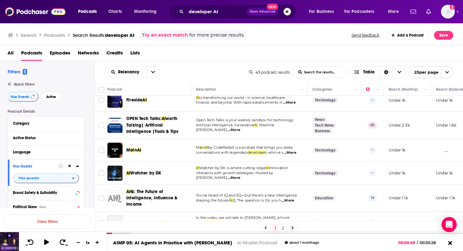
click at [240, 132] on span "...More" at bounding box center [234, 129] width 13 height 5
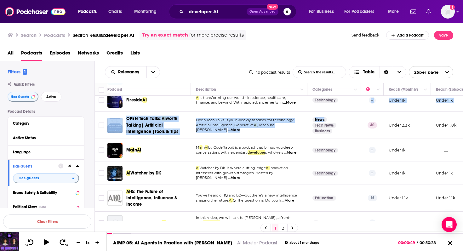
drag, startPoint x: 334, startPoint y: 113, endPoint x: 325, endPoint y: 123, distance: 13.4
click at [240, 132] on span "...More" at bounding box center [234, 129] width 13 height 5
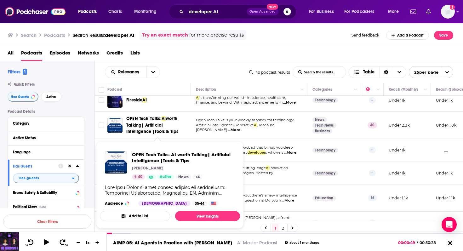
click at [156, 132] on span "worth Talking| Artificial Intelligence |Tools & Tips" at bounding box center [152, 125] width 52 height 18
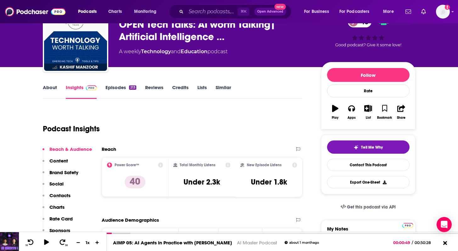
scroll to position [36, 0]
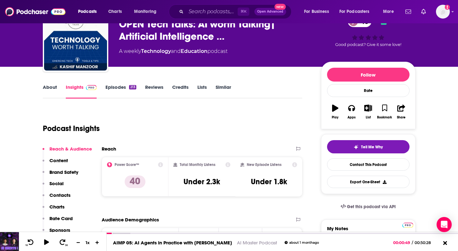
click at [112, 89] on link "Episodes 213" at bounding box center [120, 91] width 31 height 14
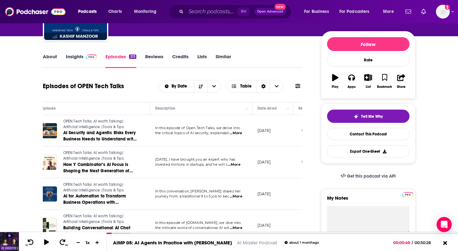
scroll to position [0, 34]
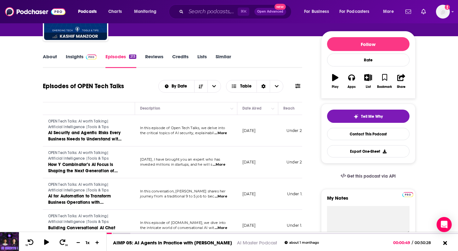
click at [227, 134] on span "...More" at bounding box center [220, 133] width 13 height 5
click at [136, 95] on div "Episodes of OPEN Tech Talks By Date Table" at bounding box center [173, 90] width 260 height 24
click at [223, 166] on span "...More" at bounding box center [219, 164] width 13 height 5
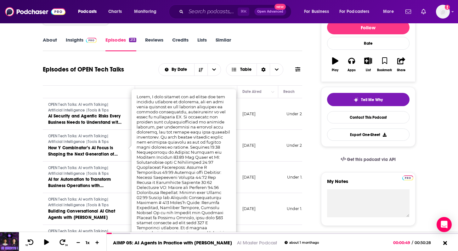
scroll to position [87, 0]
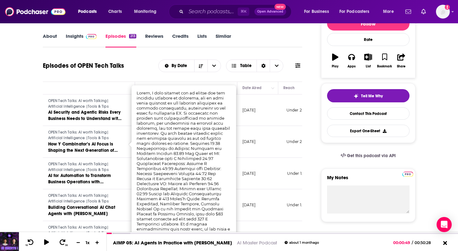
click at [131, 94] on th "Episode" at bounding box center [78, 88] width 113 height 13
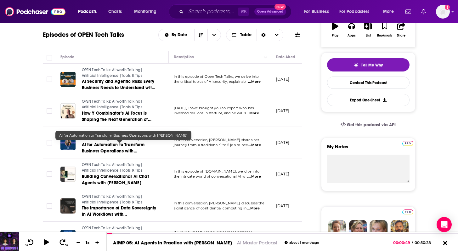
scroll to position [118, 0]
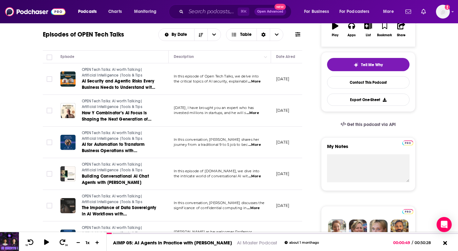
click at [254, 147] on span "...More" at bounding box center [254, 144] width 13 height 5
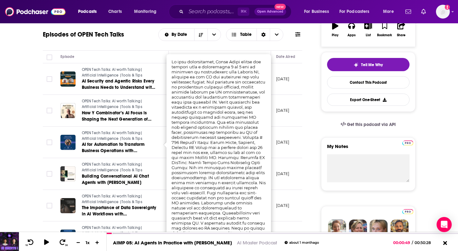
click at [152, 53] on th "Episode" at bounding box center [111, 57] width 113 height 13
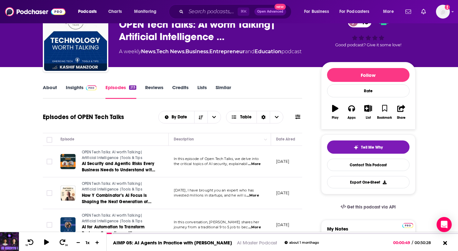
scroll to position [0, 0]
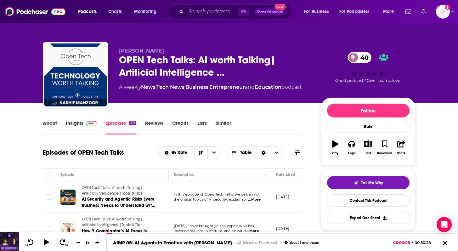
click at [70, 126] on link "Insights" at bounding box center [81, 127] width 31 height 14
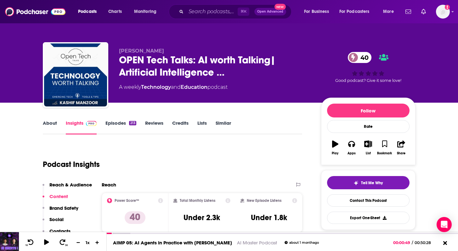
click at [180, 217] on div "Total Monthly Listens Under 2.3k" at bounding box center [201, 212] width 57 height 29
click at [47, 121] on link "About" at bounding box center [50, 127] width 14 height 14
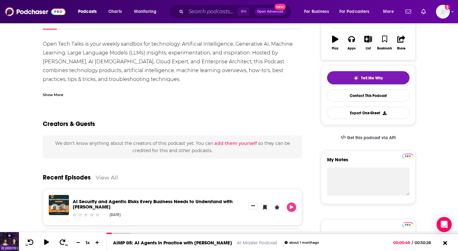
scroll to position [106, 0]
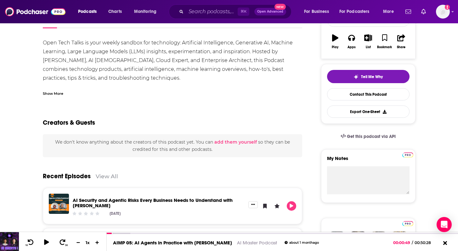
click at [49, 93] on div "Show More" at bounding box center [53, 93] width 20 height 6
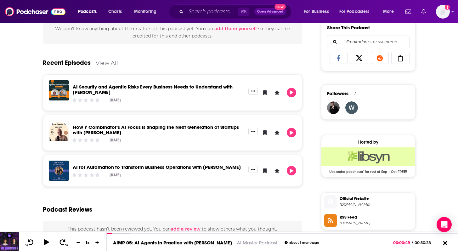
scroll to position [408, 0]
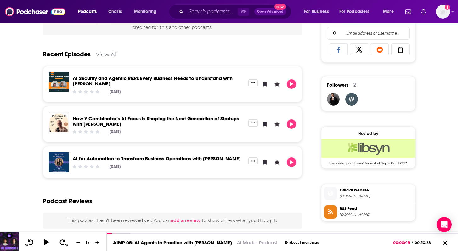
click at [103, 81] on link "AI Security and Agentic Risks Every Business Needs to Understand with Alexander…" at bounding box center [153, 80] width 160 height 11
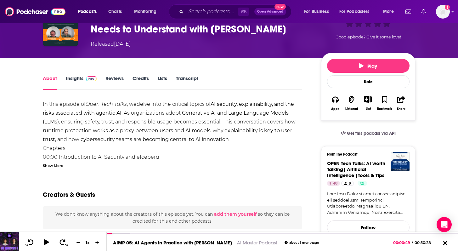
scroll to position [22, 0]
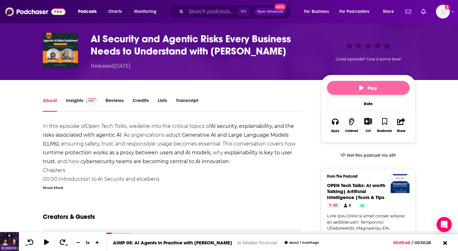
click at [356, 85] on button "Play" at bounding box center [368, 88] width 82 height 14
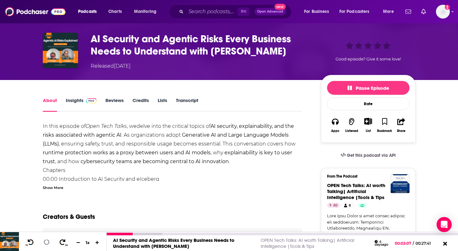
drag, startPoint x: 133, startPoint y: 234, endPoint x: 78, endPoint y: 235, distance: 55.1
click at [78, 235] on div "10 30 1 x AI Security and Agentic Risks Every Business Needs to Understand with…" at bounding box center [229, 241] width 458 height 19
click at [108, 233] on div at bounding box center [120, 234] width 27 height 3
drag, startPoint x: 108, startPoint y: 233, endPoint x: 96, endPoint y: 233, distance: 11.6
click at [96, 233] on div "10 30 1 x AI Security and Agentic Risks Every Business Needs to Understand with…" at bounding box center [229, 241] width 458 height 19
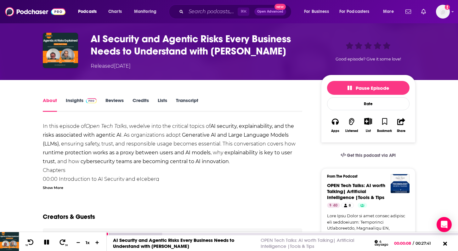
click at [106, 234] on div "10 30 1 x" at bounding box center [63, 241] width 88 height 19
click at [32, 241] on icon at bounding box center [31, 242] width 6 height 6
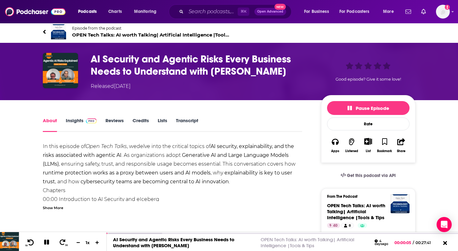
scroll to position [0, 0]
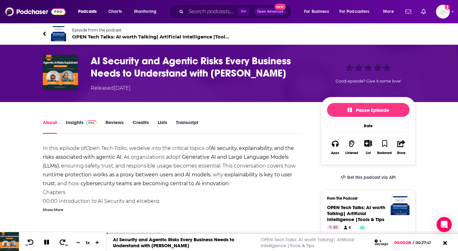
click at [130, 37] on span "OPEN Tech Talks: AI worth Talking| Artificial Intelligence |Tools & Tips 40" at bounding box center [150, 37] width 157 height 6
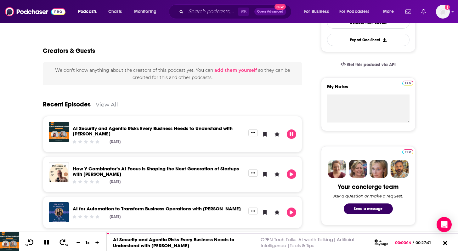
scroll to position [170, 0]
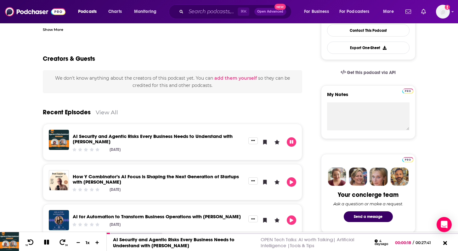
click at [107, 181] on link "How Y Combinator’s AI Focus is Shaping the Next Generation of Startups with Gab…" at bounding box center [156, 178] width 166 height 11
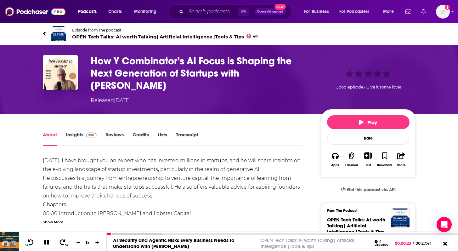
click at [47, 245] on button at bounding box center [46, 243] width 11 height 8
click at [47, 245] on button at bounding box center [47, 242] width 12 height 9
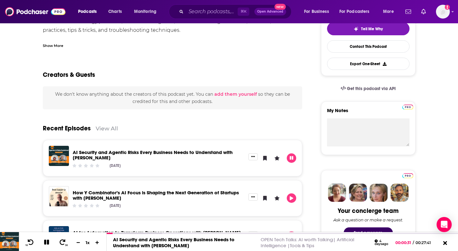
scroll to position [160, 0]
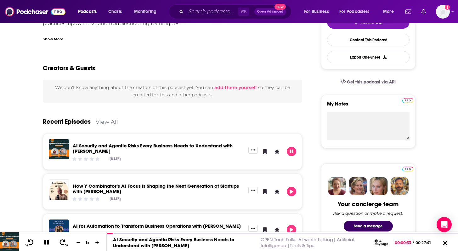
click at [104, 122] on link "View All" at bounding box center [107, 121] width 22 height 7
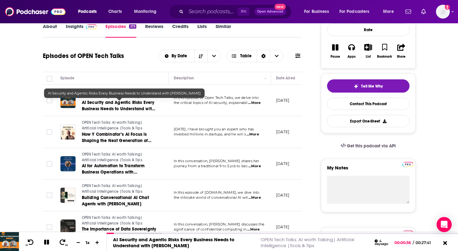
scroll to position [98, 0]
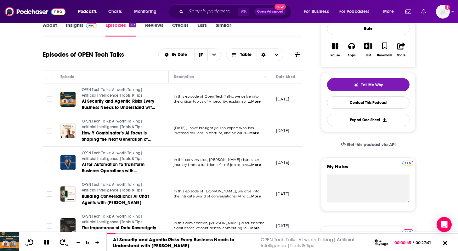
click at [257, 134] on span "...More" at bounding box center [252, 133] width 13 height 5
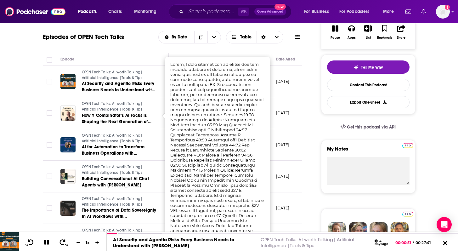
scroll to position [122, 0]
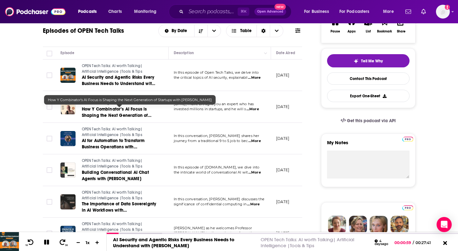
click at [97, 112] on span "How Y Combinator’s AI Focus is Shaping the Next Generation of Startups with Gab…" at bounding box center [117, 115] width 70 height 18
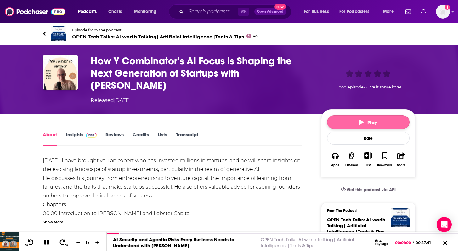
click at [346, 124] on button "Play" at bounding box center [368, 122] width 82 height 14
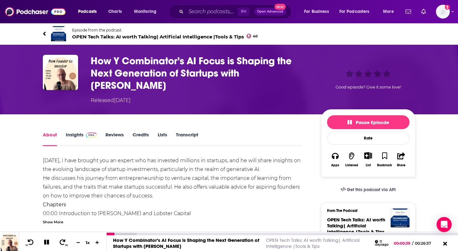
click at [47, 243] on icon at bounding box center [46, 241] width 5 height 5
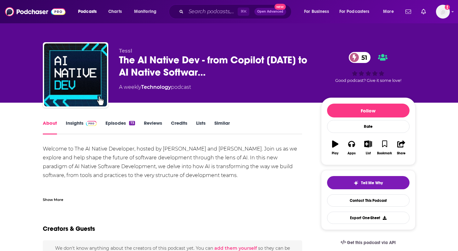
click at [52, 197] on div "Show More" at bounding box center [53, 199] width 20 height 6
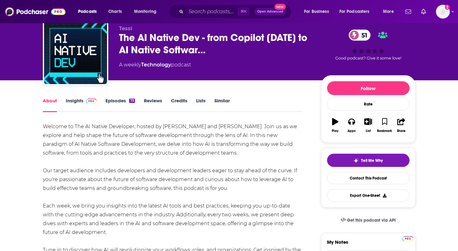
scroll to position [23, 0]
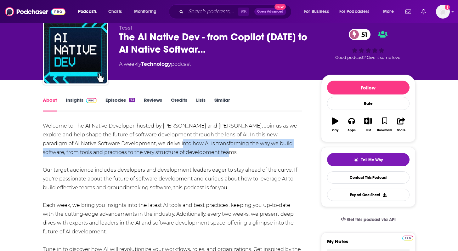
drag, startPoint x: 153, startPoint y: 143, endPoint x: 204, endPoint y: 154, distance: 52.2
click at [204, 154] on div "Welcome to The AI Native Developer, hosted by Guy Podjarny and Simon Maple. Joi…" at bounding box center [173, 191] width 260 height 141
copy div "how AI is transforming the way we build software, from tools and practices to t…"
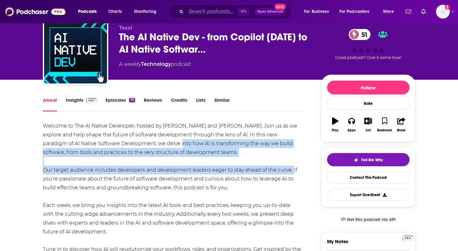
copy div "how AI is transforming the way we build software, from tools and practices to t…"
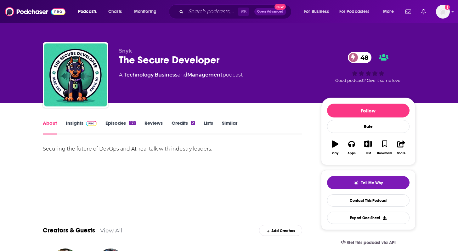
click at [104, 147] on div "Securing the future of DevOps and AI: real talk with industry leaders." at bounding box center [173, 148] width 260 height 9
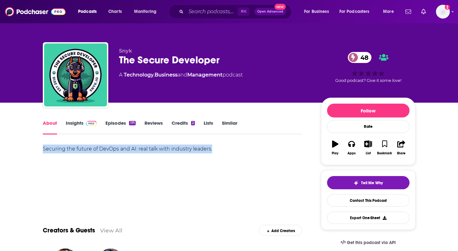
click at [104, 147] on div "Securing the future of DevOps and AI: real talk with industry leaders." at bounding box center [173, 148] width 260 height 9
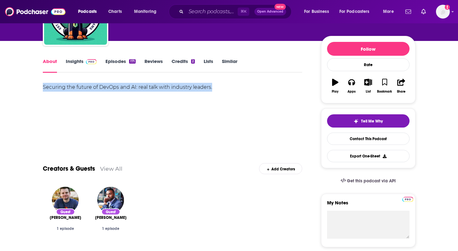
scroll to position [63, 0]
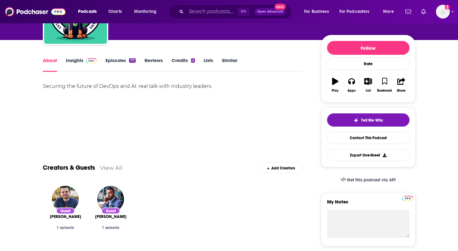
click at [127, 88] on div "Securing the future of DevOps and AI: real talk with industry leaders." at bounding box center [173, 86] width 260 height 9
drag, startPoint x: 135, startPoint y: 87, endPoint x: 40, endPoint y: 87, distance: 95.4
copy div "Securing the future of DevOps and AI"
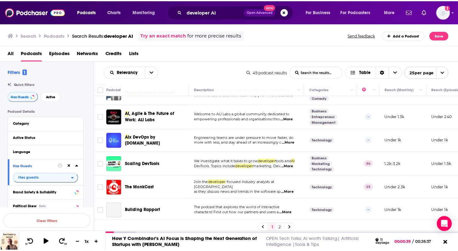
scroll to position [466, 0]
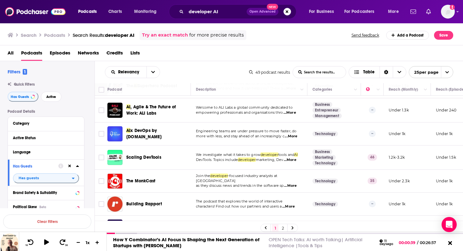
click at [296, 157] on span "...More" at bounding box center [290, 159] width 13 height 5
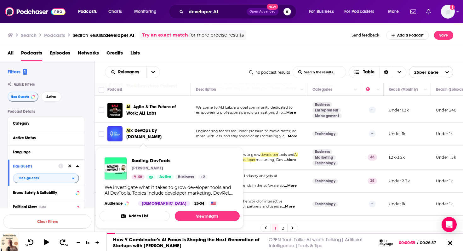
click at [145, 151] on span "Scaling DevTools Jack Bridger 46 Active Business + 2 We investigate what it tak…" at bounding box center [169, 187] width 140 height 81
click at [148, 160] on span "Scaling DevTools" at bounding box center [170, 160] width 76 height 6
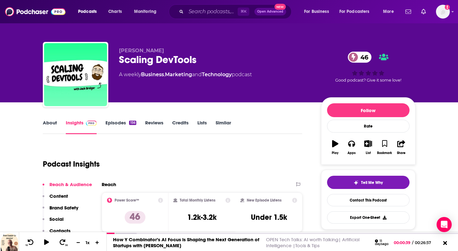
scroll to position [83, 0]
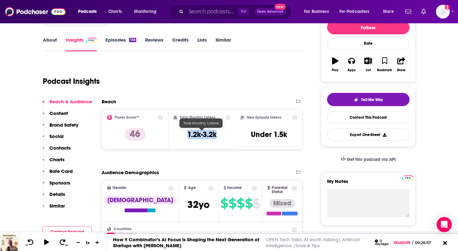
drag, startPoint x: 185, startPoint y: 136, endPoint x: 216, endPoint y: 136, distance: 30.5
click at [216, 136] on div "Total Monthly Listens 1.2k-3.2k" at bounding box center [201, 129] width 57 height 29
copy h3 "1.2k-3.2k"
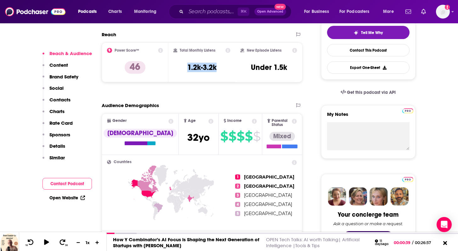
scroll to position [0, 0]
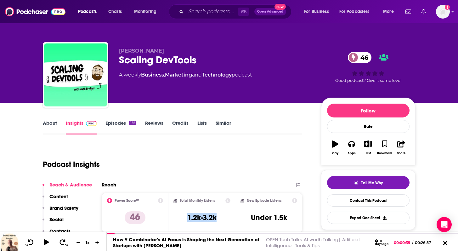
click at [116, 128] on link "Episodes 156" at bounding box center [120, 127] width 31 height 14
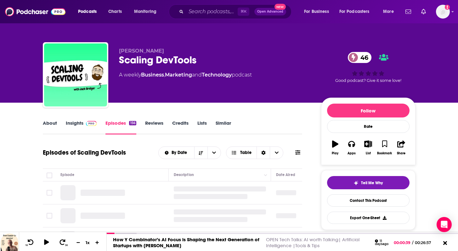
scroll to position [58, 0]
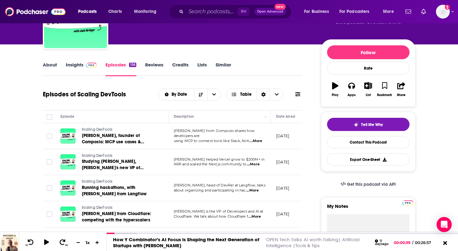
click at [258, 142] on td "Karen from Composio shares how developers are using MCP to connect tools like S…" at bounding box center [220, 136] width 102 height 26
click at [255, 140] on span "...More" at bounding box center [256, 140] width 13 height 5
click at [67, 68] on link "Insights" at bounding box center [81, 69] width 31 height 14
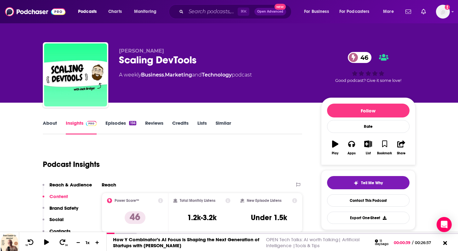
click at [114, 126] on link "Episodes 156" at bounding box center [120, 127] width 31 height 14
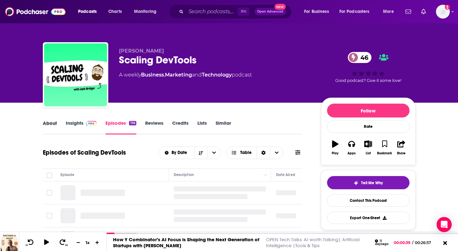
click at [57, 126] on div "About" at bounding box center [54, 127] width 23 height 14
click at [54, 125] on link "About" at bounding box center [50, 127] width 14 height 14
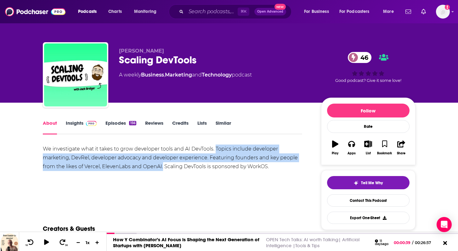
drag, startPoint x: 216, startPoint y: 147, endPoint x: 162, endPoint y: 167, distance: 57.0
click at [162, 167] on div "We investigate what it takes to grow developer tools and AI DevTools. Topics in…" at bounding box center [173, 157] width 260 height 26
copy div "Topics include developer marketing, DevRel, developer advocacy and developer ex…"
click at [83, 124] on span at bounding box center [90, 123] width 14 height 6
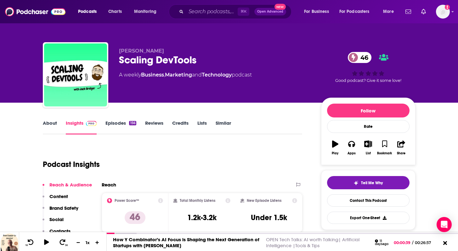
click at [115, 124] on link "Episodes 156" at bounding box center [120, 127] width 31 height 14
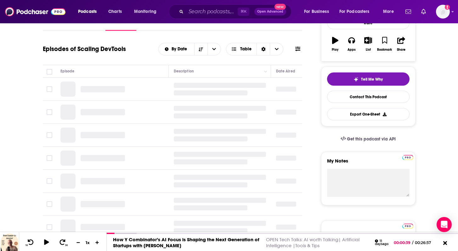
scroll to position [127, 0]
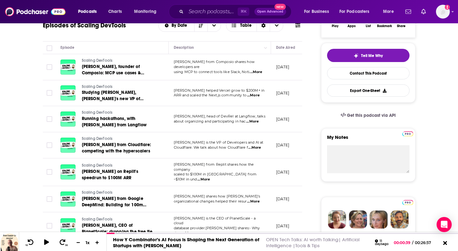
click at [256, 96] on span "...More" at bounding box center [253, 95] width 13 height 5
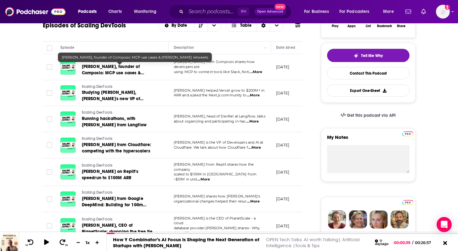
click at [104, 69] on span "Karan Vaidya, founder of Composio: MCP use cases & Elon retweets" at bounding box center [113, 73] width 62 height 18
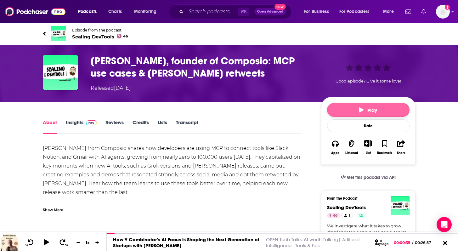
click at [369, 113] on span "Play" at bounding box center [368, 110] width 18 height 6
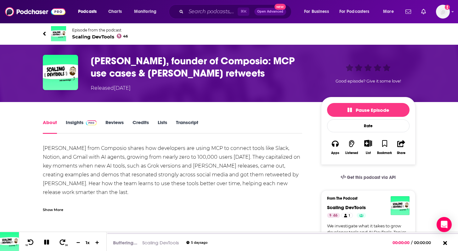
scroll to position [18, 0]
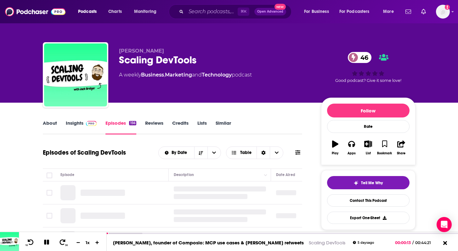
scroll to position [61, 0]
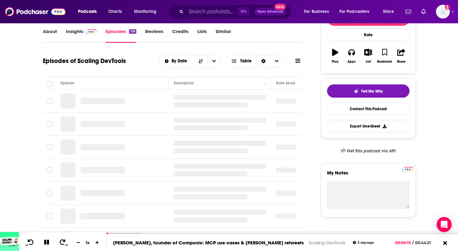
click at [124, 33] on link "Episodes 156" at bounding box center [120, 35] width 31 height 14
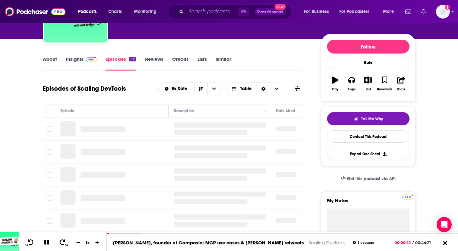
scroll to position [0, 0]
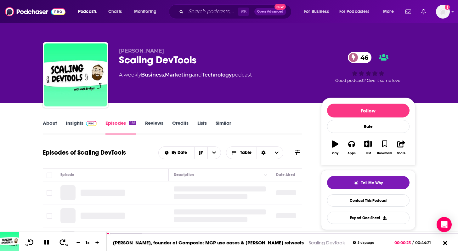
click at [77, 126] on link "Insights" at bounding box center [81, 127] width 31 height 14
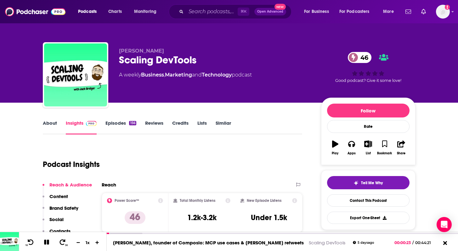
click at [120, 126] on link "Episodes 156" at bounding box center [120, 127] width 31 height 14
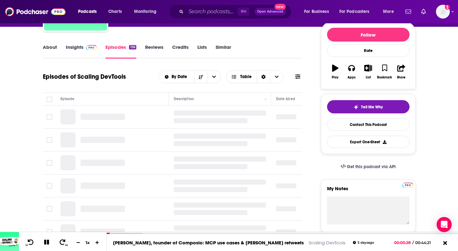
scroll to position [130, 0]
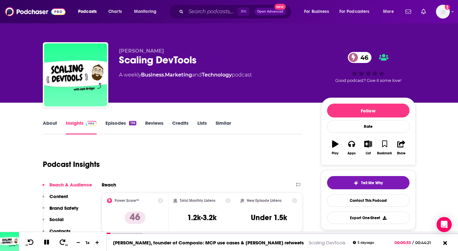
click at [121, 124] on link "Episodes 156" at bounding box center [120, 127] width 31 height 14
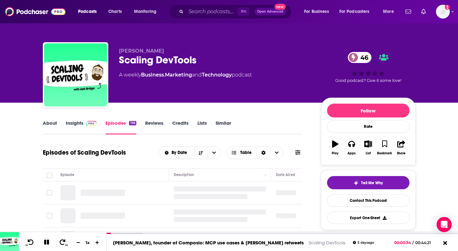
scroll to position [81, 0]
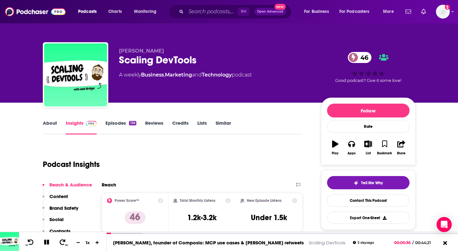
click at [121, 124] on link "Episodes 156" at bounding box center [120, 127] width 31 height 14
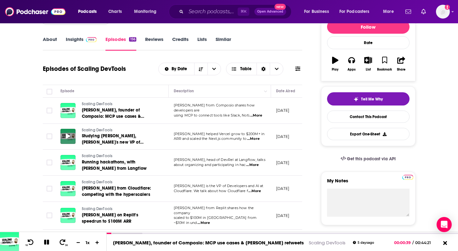
scroll to position [106, 0]
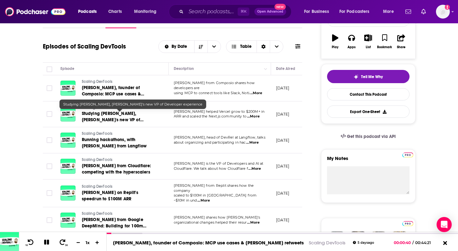
click at [113, 121] on span "Studying Lee Robinson, Cursor's new VP of Developer experience" at bounding box center [113, 120] width 62 height 18
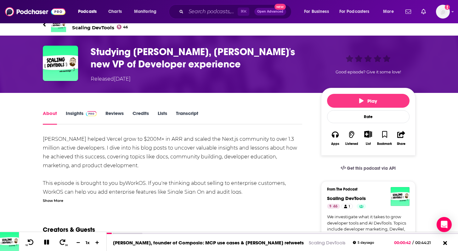
scroll to position [13, 0]
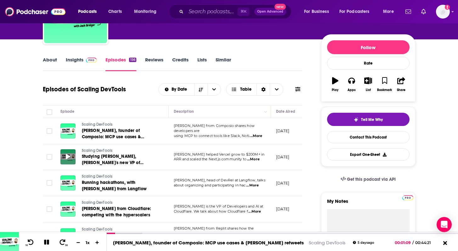
scroll to position [121, 0]
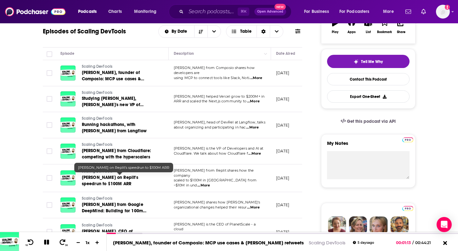
click at [111, 180] on link "Matt Palmer on Replit's speedrun to $100M ARR" at bounding box center [120, 180] width 76 height 13
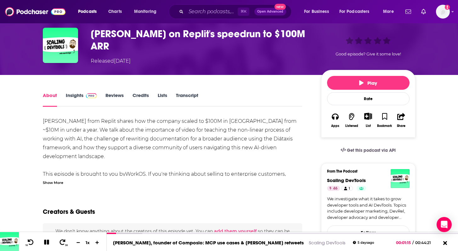
scroll to position [28, 0]
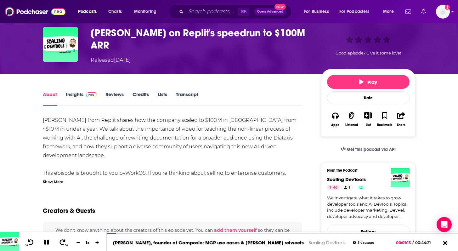
click at [129, 132] on div "Matt Palmer from Replit shares how the company scaled to $100M in ARR from ~$10…" at bounding box center [173, 191] width 260 height 150
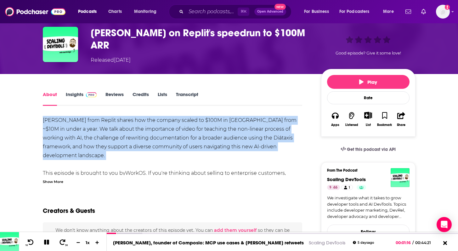
click at [129, 132] on div "Matt Palmer from Replit shares how the company scaled to $100M in ARR from ~$10…" at bounding box center [173, 191] width 260 height 150
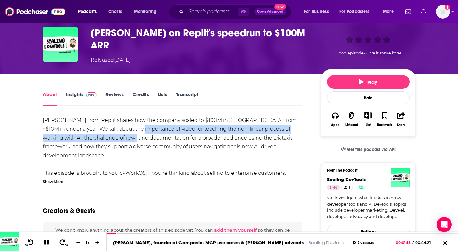
drag, startPoint x: 130, startPoint y: 129, endPoint x: 130, endPoint y: 135, distance: 6.6
click at [130, 135] on div "Matt Palmer from Replit shares how the company scaled to $100M in ARR from ~$10…" at bounding box center [173, 191] width 260 height 150
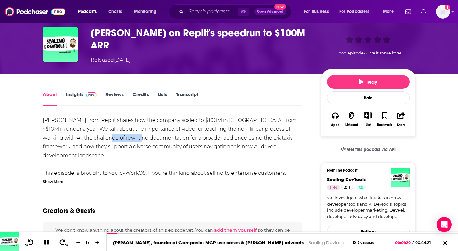
click at [130, 135] on div "Matt Palmer from Replit shares how the company scaled to $100M in ARR from ~$10…" at bounding box center [173, 191] width 260 height 150
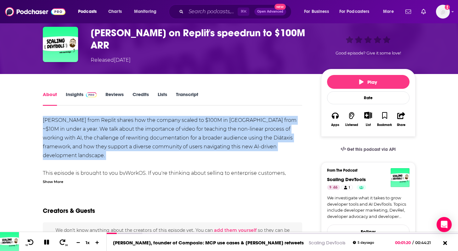
click at [130, 135] on div "Matt Palmer from Replit shares how the company scaled to $100M in ARR from ~$10…" at bounding box center [173, 191] width 260 height 150
click at [129, 136] on div "Matt Palmer from Replit shares how the company scaled to $100M in ARR from ~$10…" at bounding box center [173, 191] width 260 height 150
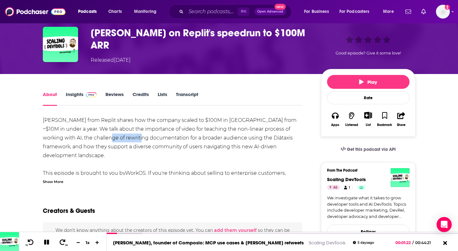
click at [129, 136] on div "Matt Palmer from Replit shares how the company scaled to $100M in ARR from ~$10…" at bounding box center [173, 191] width 260 height 150
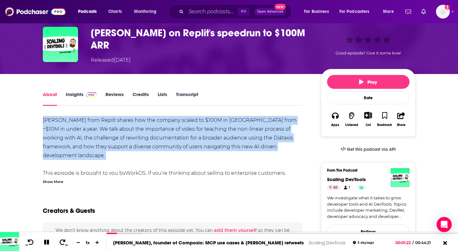
click at [129, 136] on div "Matt Palmer from Replit shares how the company scaled to $100M in ARR from ~$10…" at bounding box center [173, 191] width 260 height 150
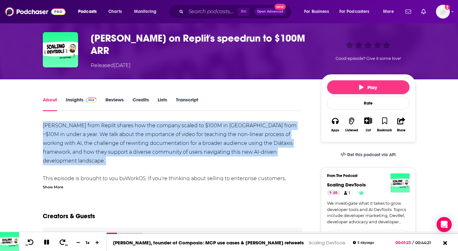
scroll to position [5, 0]
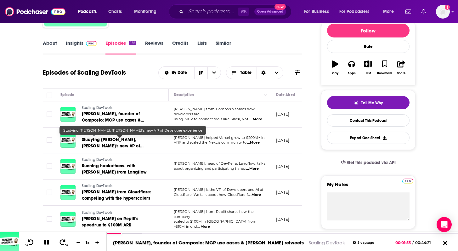
scroll to position [144, 0]
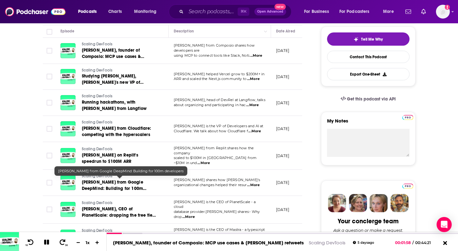
click at [123, 181] on span "Logan Kilpatrick from Google DeepMind: Building for 100m developers" at bounding box center [114, 188] width 65 height 18
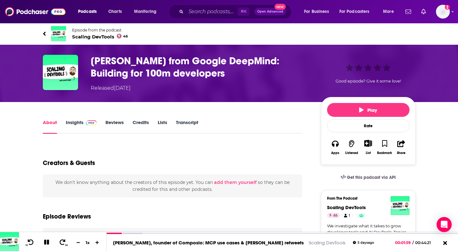
scroll to position [9, 0]
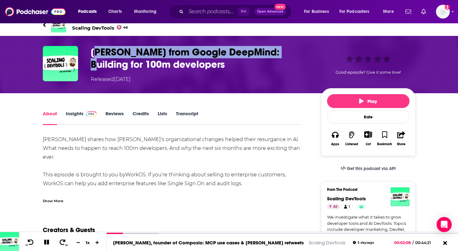
drag, startPoint x: 93, startPoint y: 49, endPoint x: 277, endPoint y: 47, distance: 184.1
click at [277, 47] on h1 "Logan Kilpatrick from Google DeepMind: Building for 100m developers" at bounding box center [201, 58] width 220 height 25
copy h1 "ogan Kilpatrick from Google DeepMind"
click at [48, 241] on icon at bounding box center [46, 241] width 5 height 5
click at [74, 115] on link "Insights" at bounding box center [81, 117] width 31 height 14
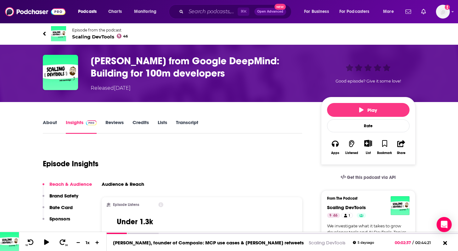
click at [82, 38] on span "Scaling DevTools 46" at bounding box center [100, 37] width 56 height 6
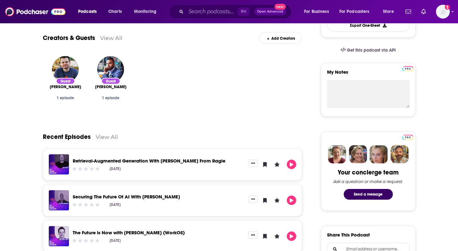
scroll to position [193, 0]
click at [121, 157] on div "Retrieval-Augmented Generation With Bob Remeika From Ragie Sep 16th, 2025" at bounding box center [159, 164] width 180 height 20
click at [120, 160] on link "Retrieval-Augmented Generation With Bob Remeika From Ragie" at bounding box center [149, 160] width 153 height 6
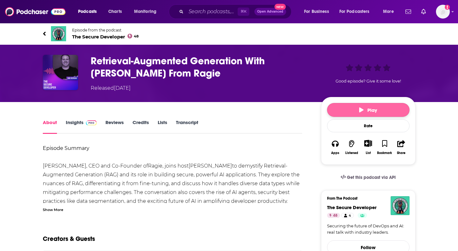
click at [359, 115] on button "Play" at bounding box center [368, 110] width 82 height 14
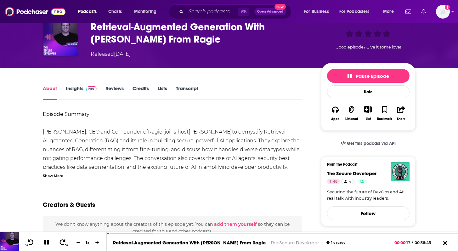
scroll to position [39, 0]
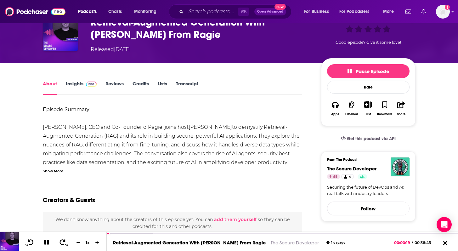
click at [81, 87] on link "Insights" at bounding box center [81, 88] width 31 height 14
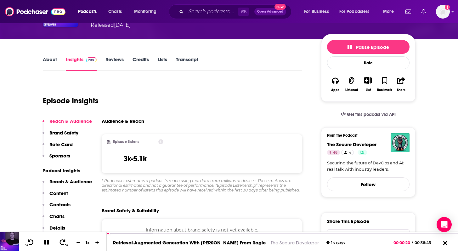
scroll to position [65, 0]
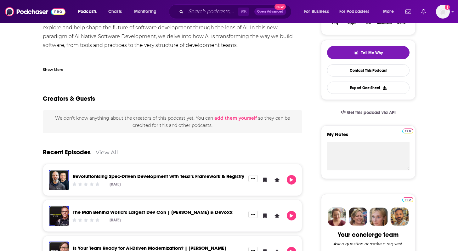
scroll to position [131, 0]
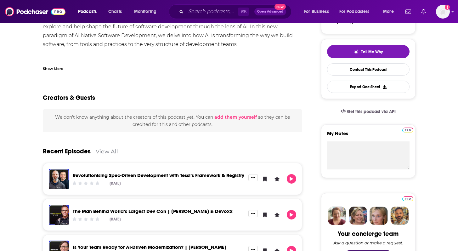
click at [182, 173] on link "Revolutionising Spec-Driven Development with Tessl’s Framework & Registry" at bounding box center [159, 175] width 172 height 6
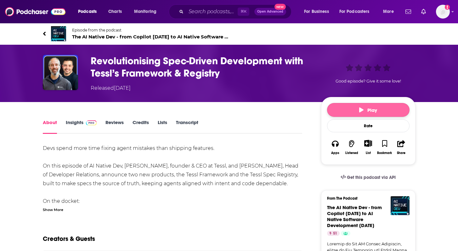
click at [352, 110] on button "Play" at bounding box center [368, 110] width 82 height 14
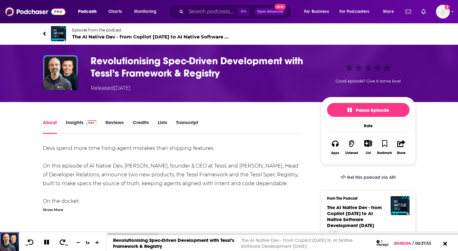
click at [49, 241] on icon at bounding box center [46, 242] width 7 height 6
